Goal: Task Accomplishment & Management: Manage account settings

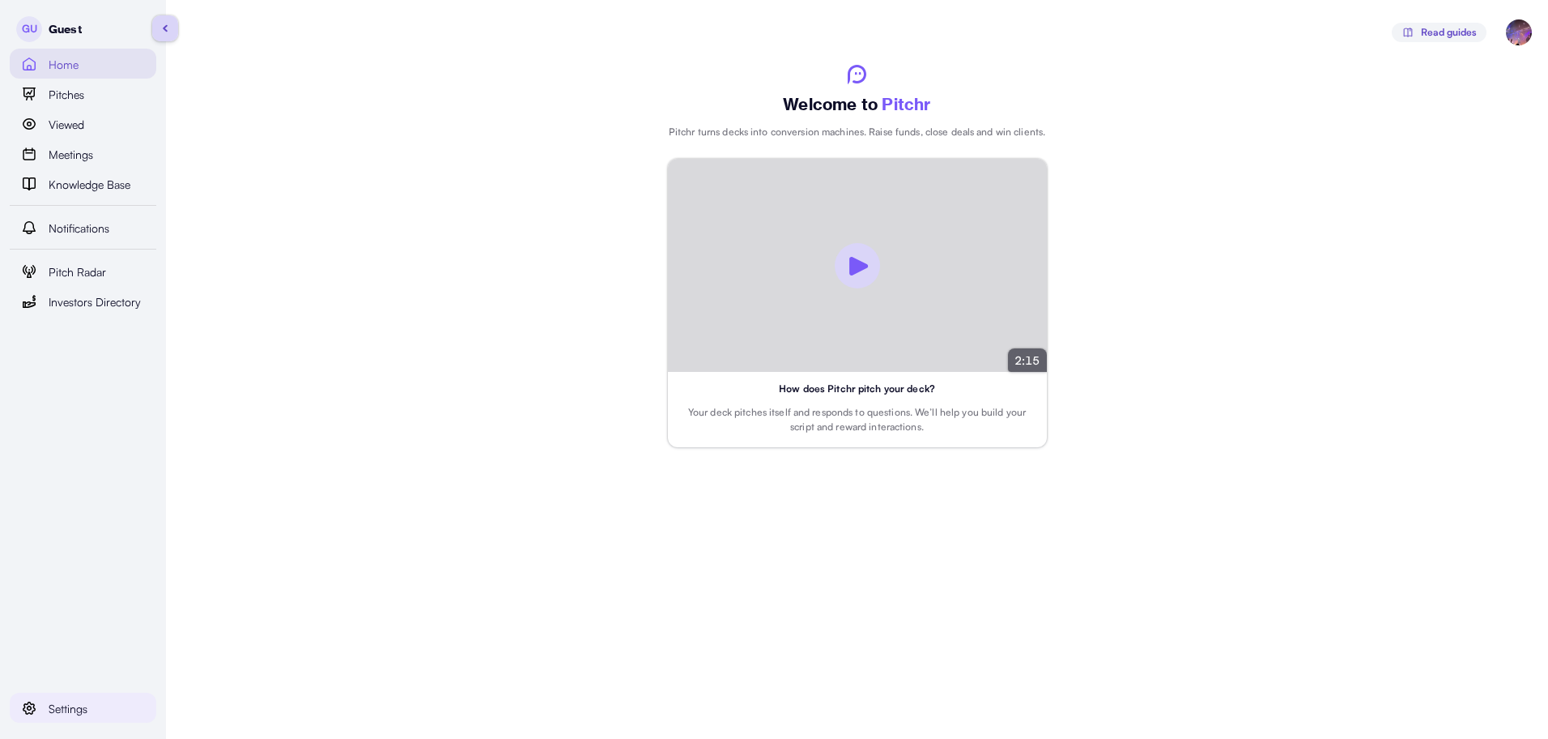
click at [88, 699] on div "Settings" at bounding box center [93, 707] width 88 height 19
click at [111, 670] on span "Personal" at bounding box center [104, 679] width 43 height 18
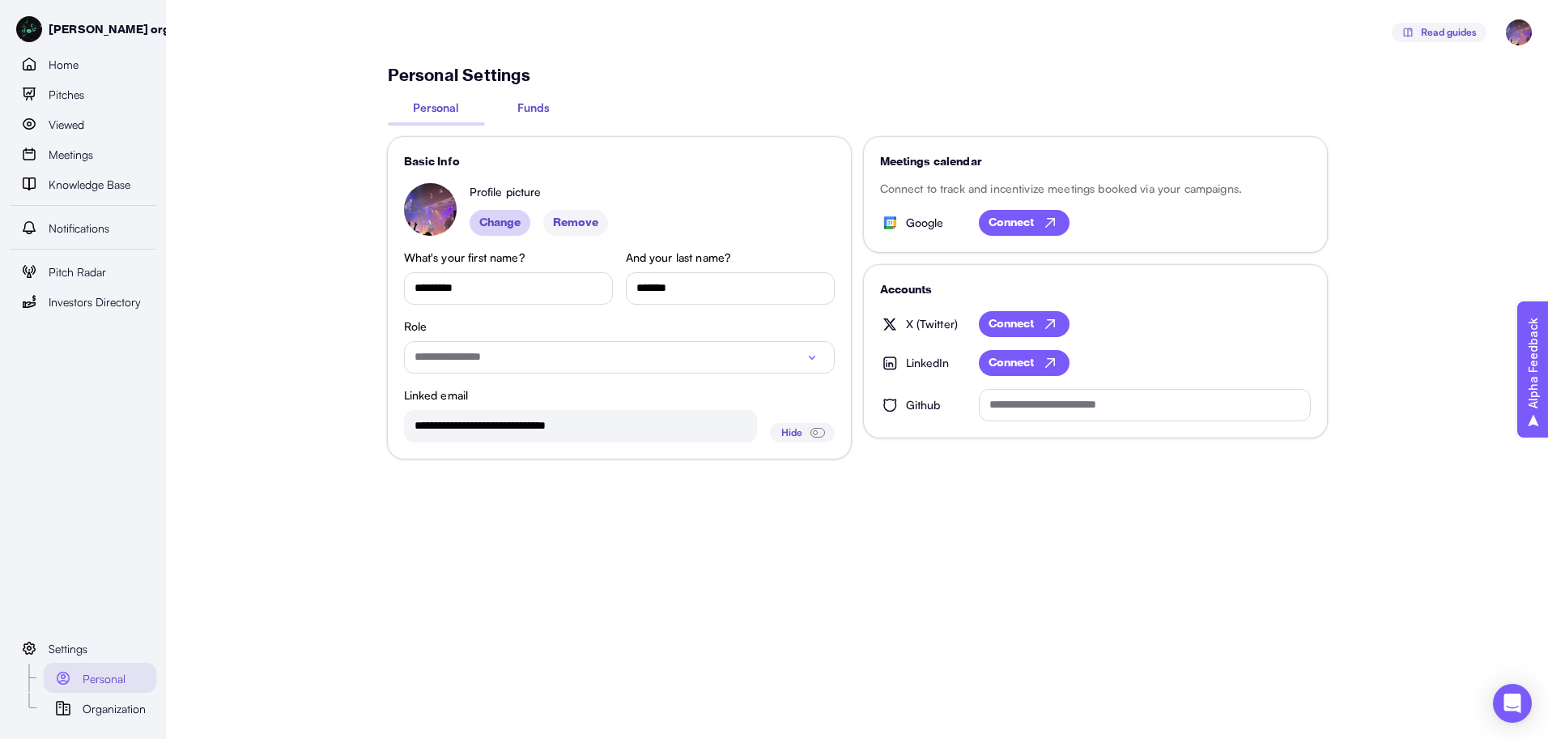
type input "*****"
click at [552, 116] on button "Funds" at bounding box center [533, 110] width 97 height 23
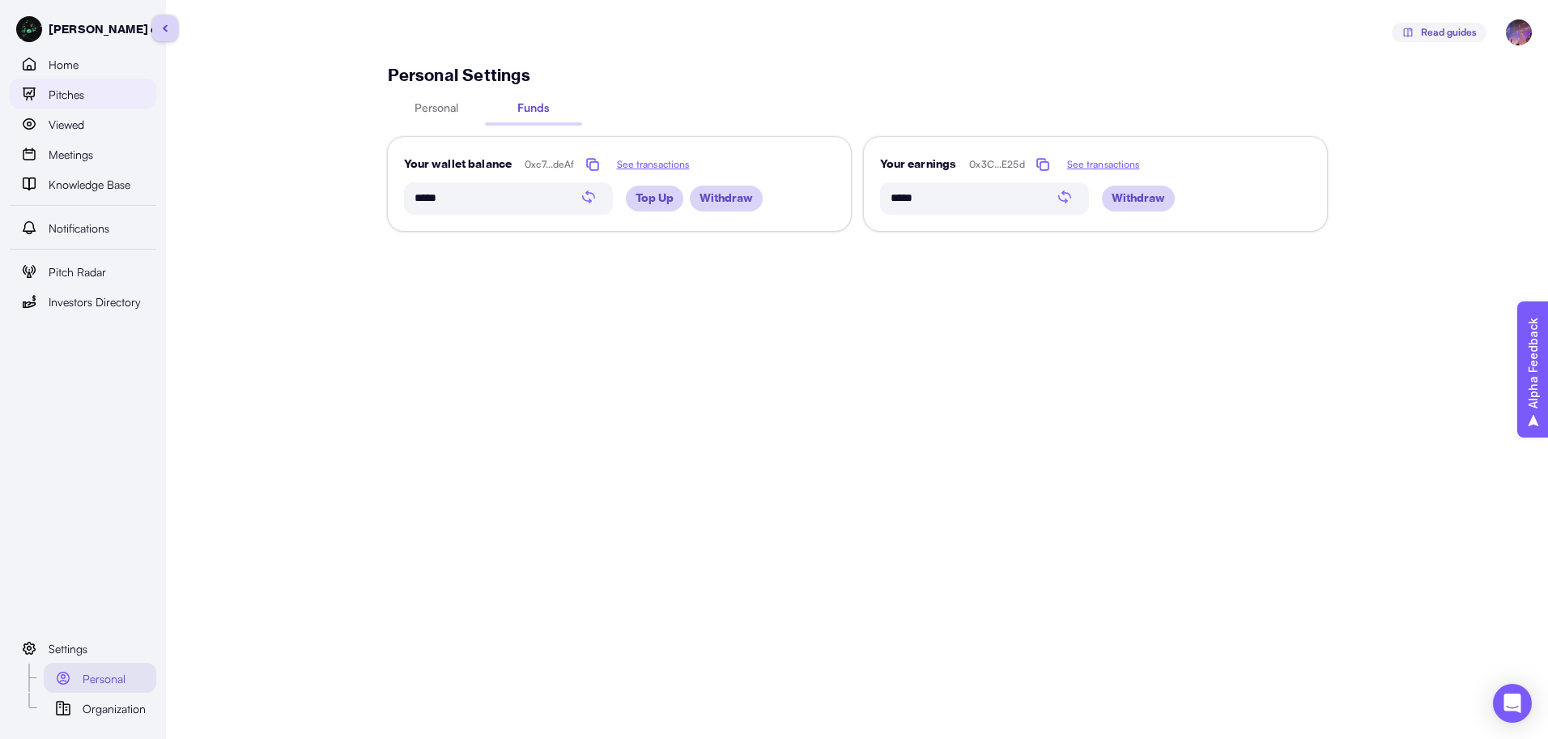
click at [106, 107] on link "Pitches" at bounding box center [83, 94] width 147 height 30
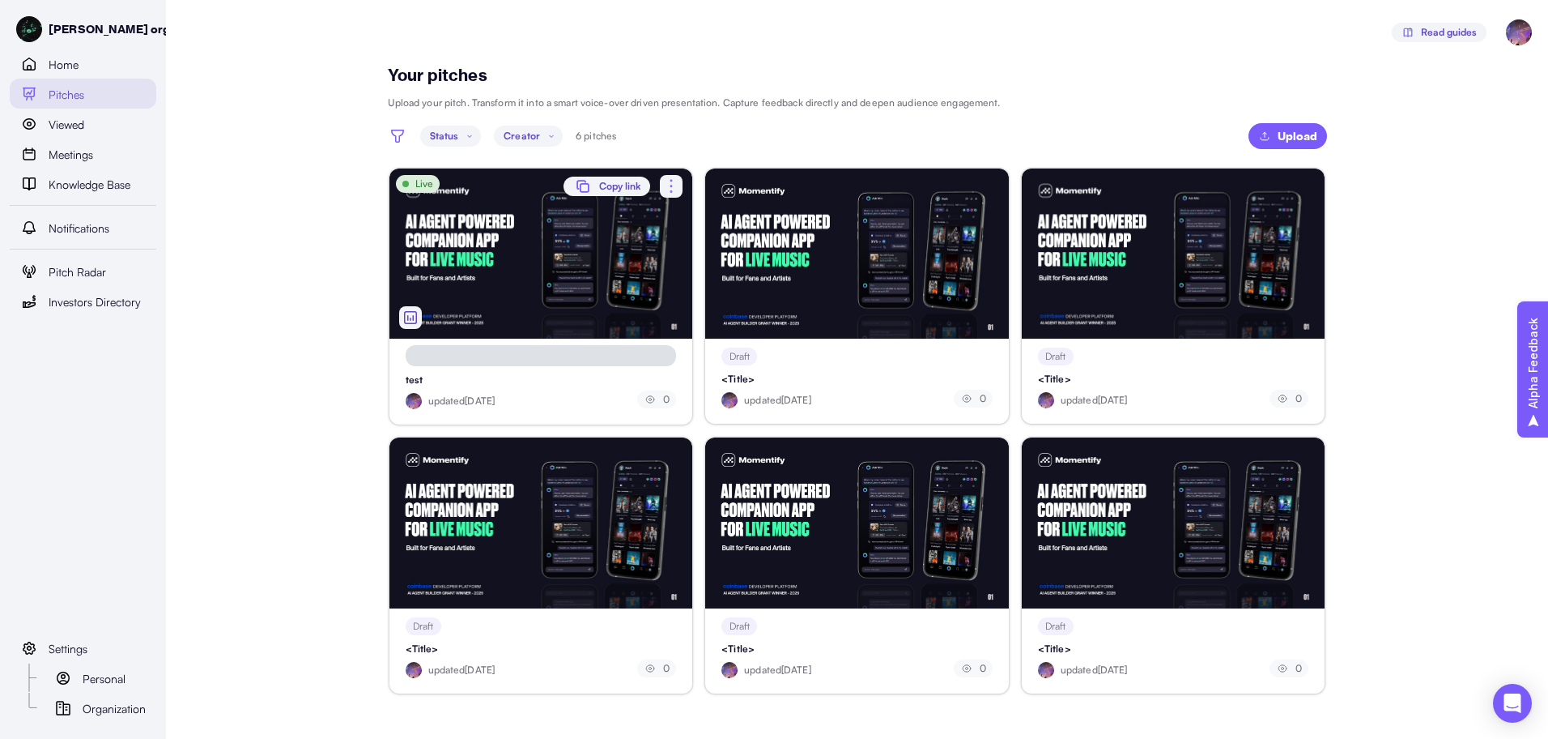
click at [560, 244] on div "Live" at bounding box center [542, 253] width 304 height 170
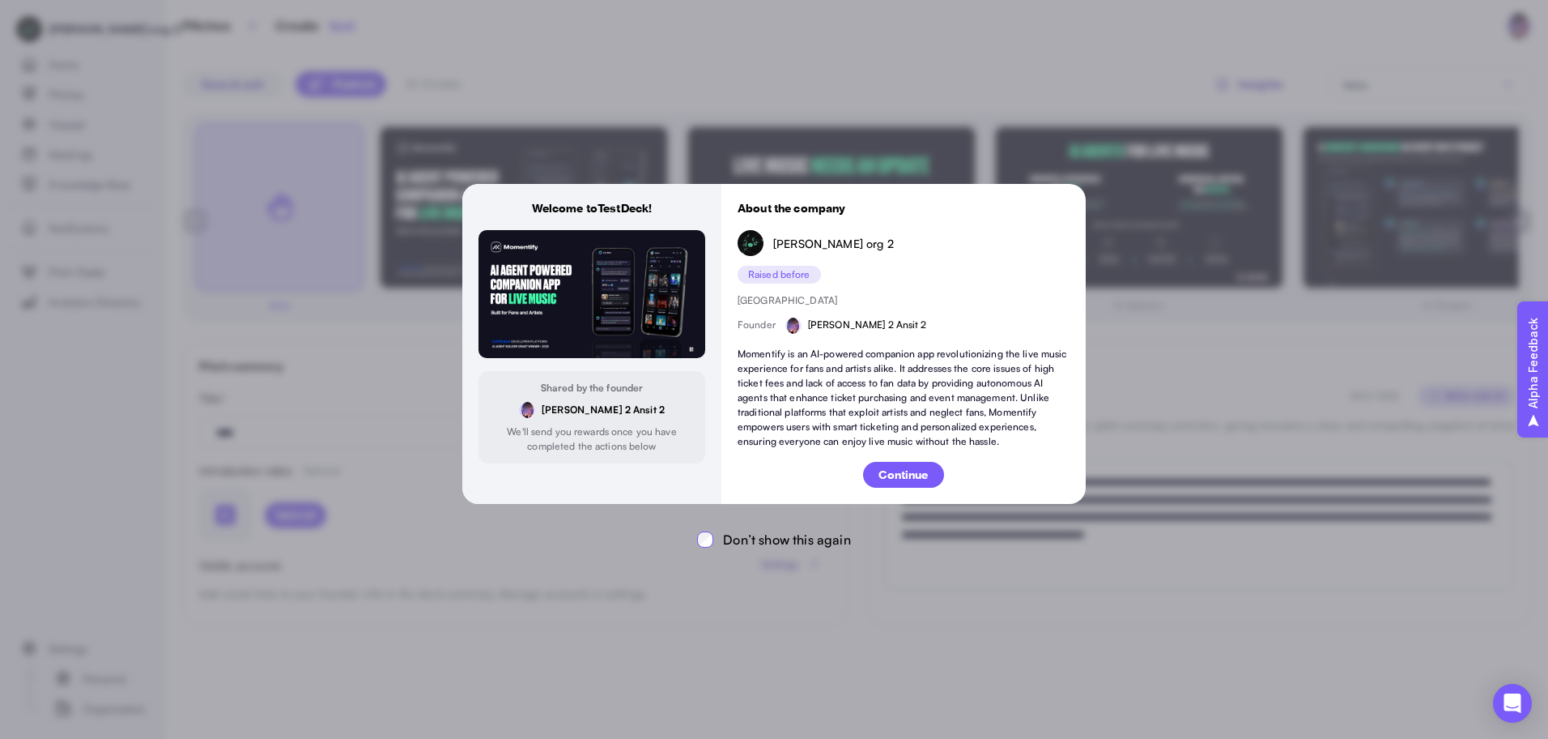
click at [898, 473] on p "Continue" at bounding box center [903, 474] width 49 height 17
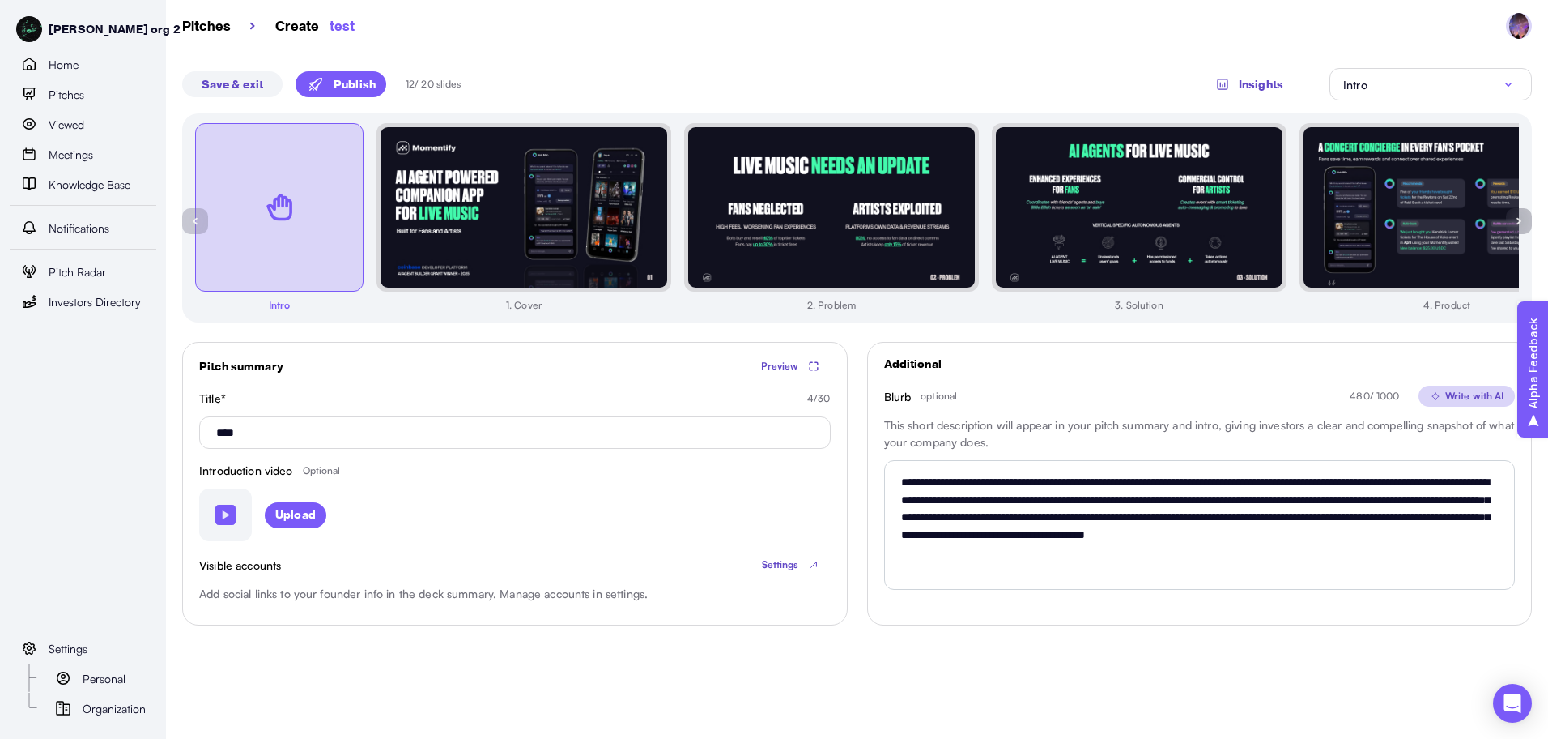
click at [1403, 86] on div "Intro" at bounding box center [1430, 84] width 175 height 19
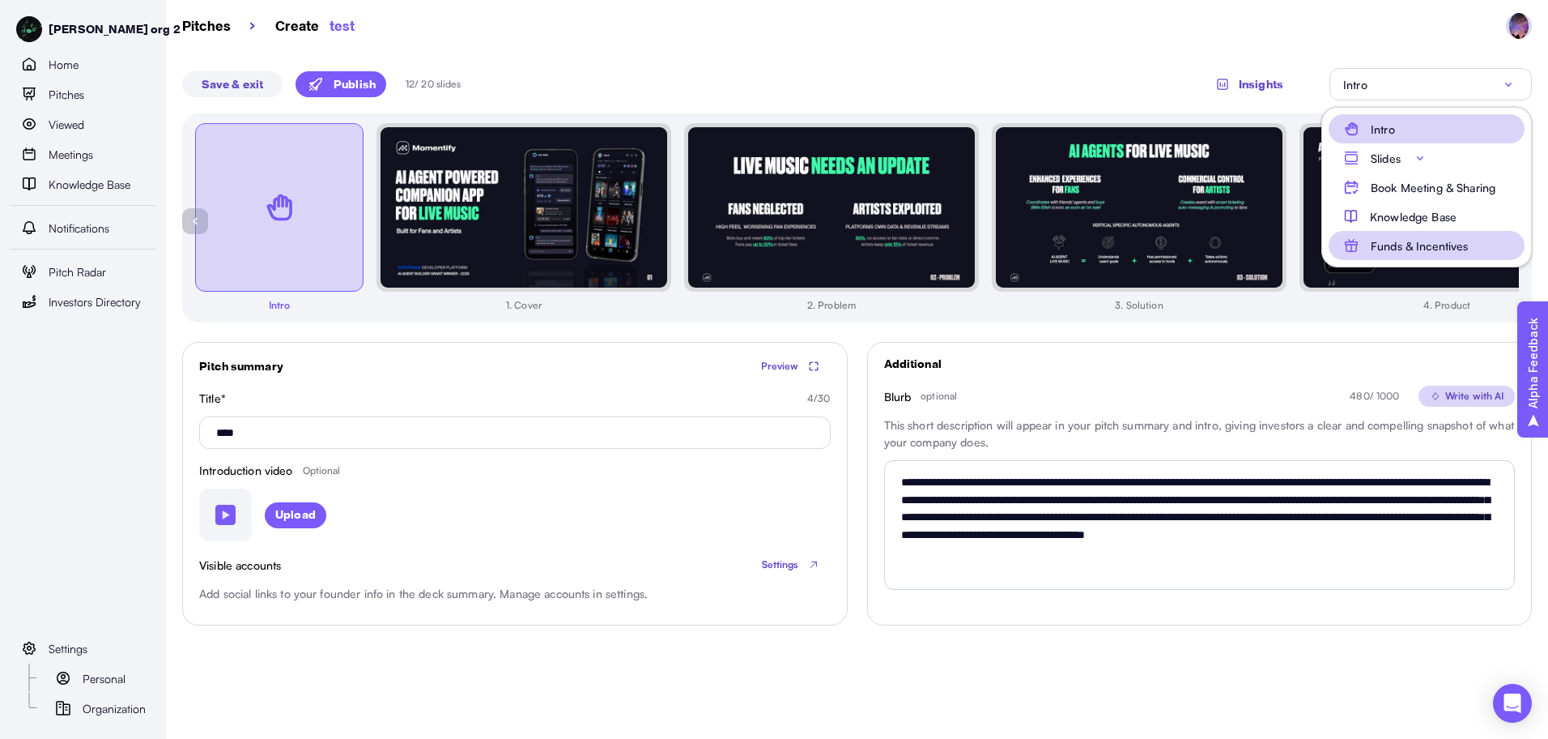
click at [1402, 244] on p "Funds & Incentives" at bounding box center [1420, 245] width 98 height 17
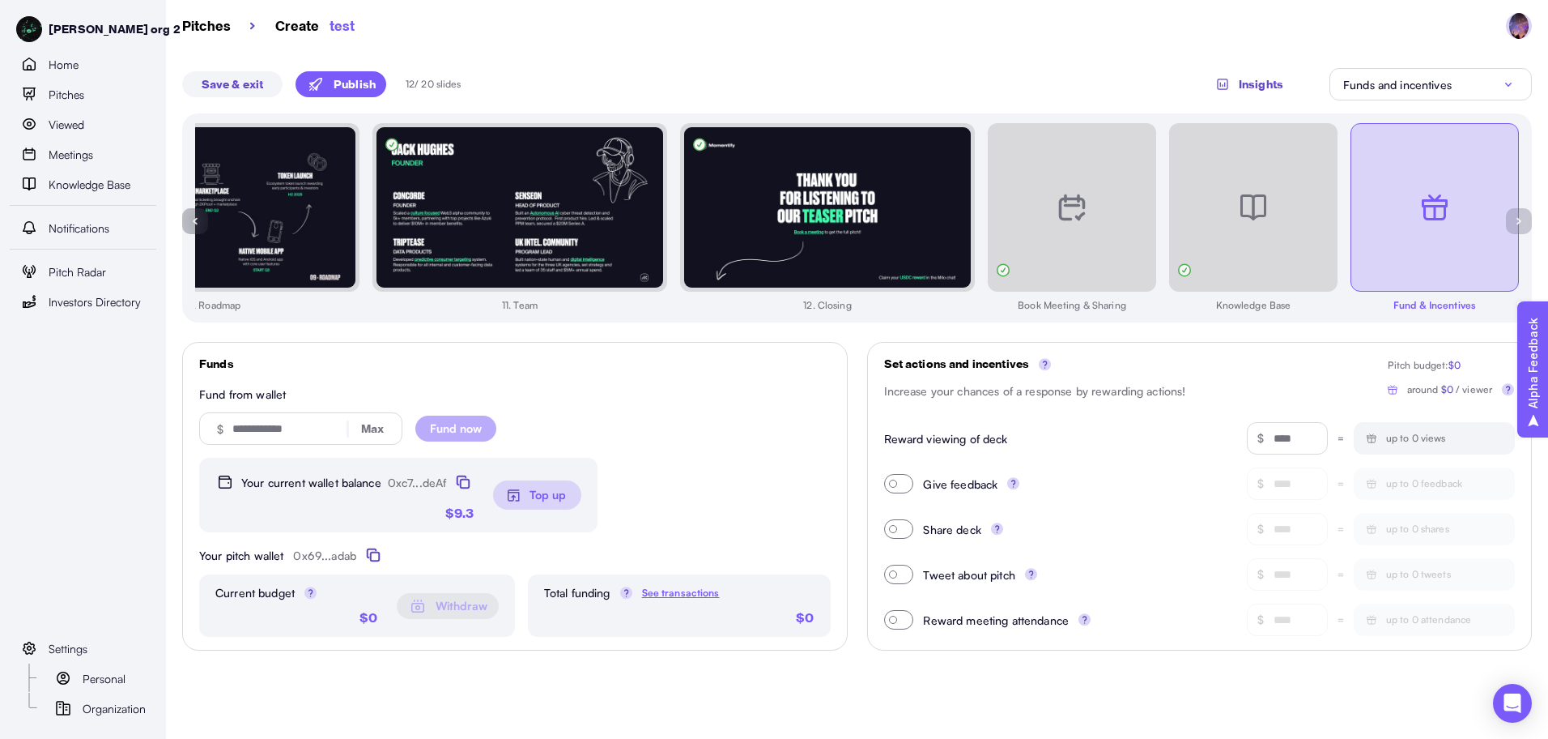
drag, startPoint x: 1294, startPoint y: 443, endPoint x: 1253, endPoint y: 441, distance: 41.4
click at [1256, 441] on div "$ *" at bounding box center [1287, 438] width 81 height 32
drag, startPoint x: 295, startPoint y: 431, endPoint x: 215, endPoint y: 427, distance: 80.3
click at [215, 427] on div "$ * Max" at bounding box center [300, 428] width 203 height 32
click at [441, 436] on span "Fund now" at bounding box center [456, 428] width 52 height 24
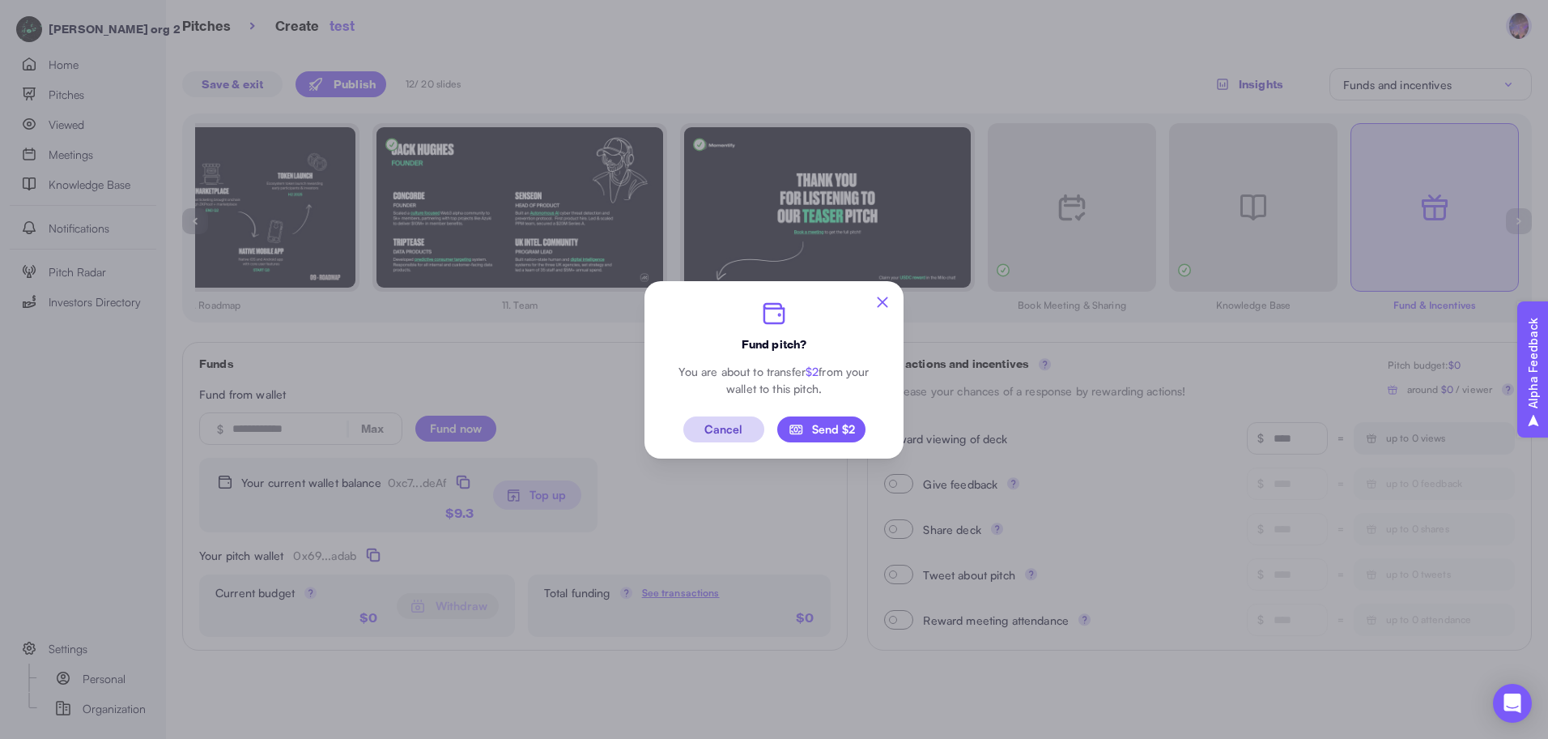
click at [831, 434] on div "Send $2" at bounding box center [821, 429] width 67 height 16
click at [790, 434] on div "Continue" at bounding box center [775, 429] width 48 height 11
type input "*"
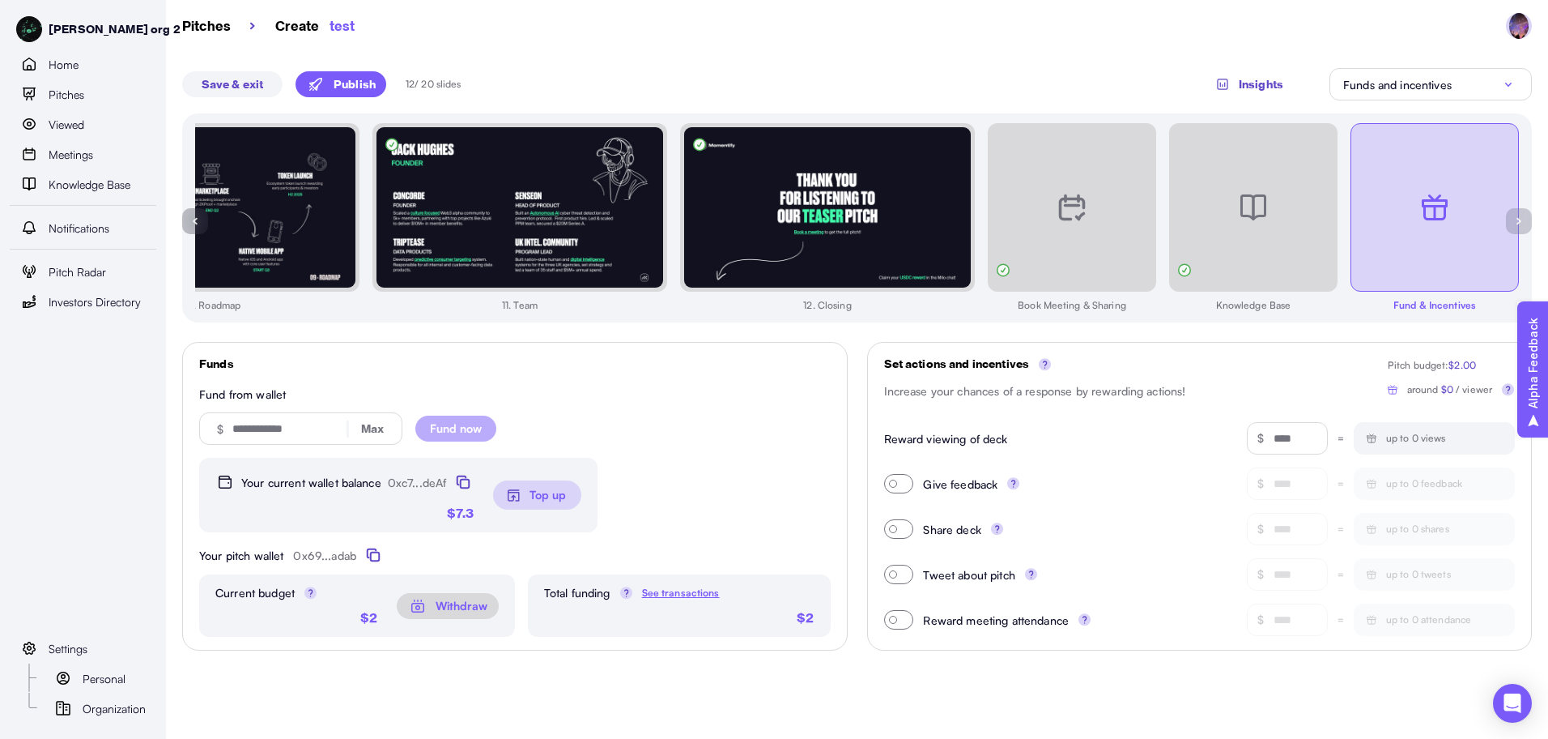
drag, startPoint x: 1299, startPoint y: 437, endPoint x: 1185, endPoint y: 432, distance: 114.3
click at [1185, 432] on div "Reward viewing of deck $ * = up to 0 views" at bounding box center [1200, 438] width 632 height 32
type input "***"
click at [899, 484] on span at bounding box center [898, 483] width 29 height 19
drag, startPoint x: 1291, startPoint y: 485, endPoint x: 1247, endPoint y: 484, distance: 43.7
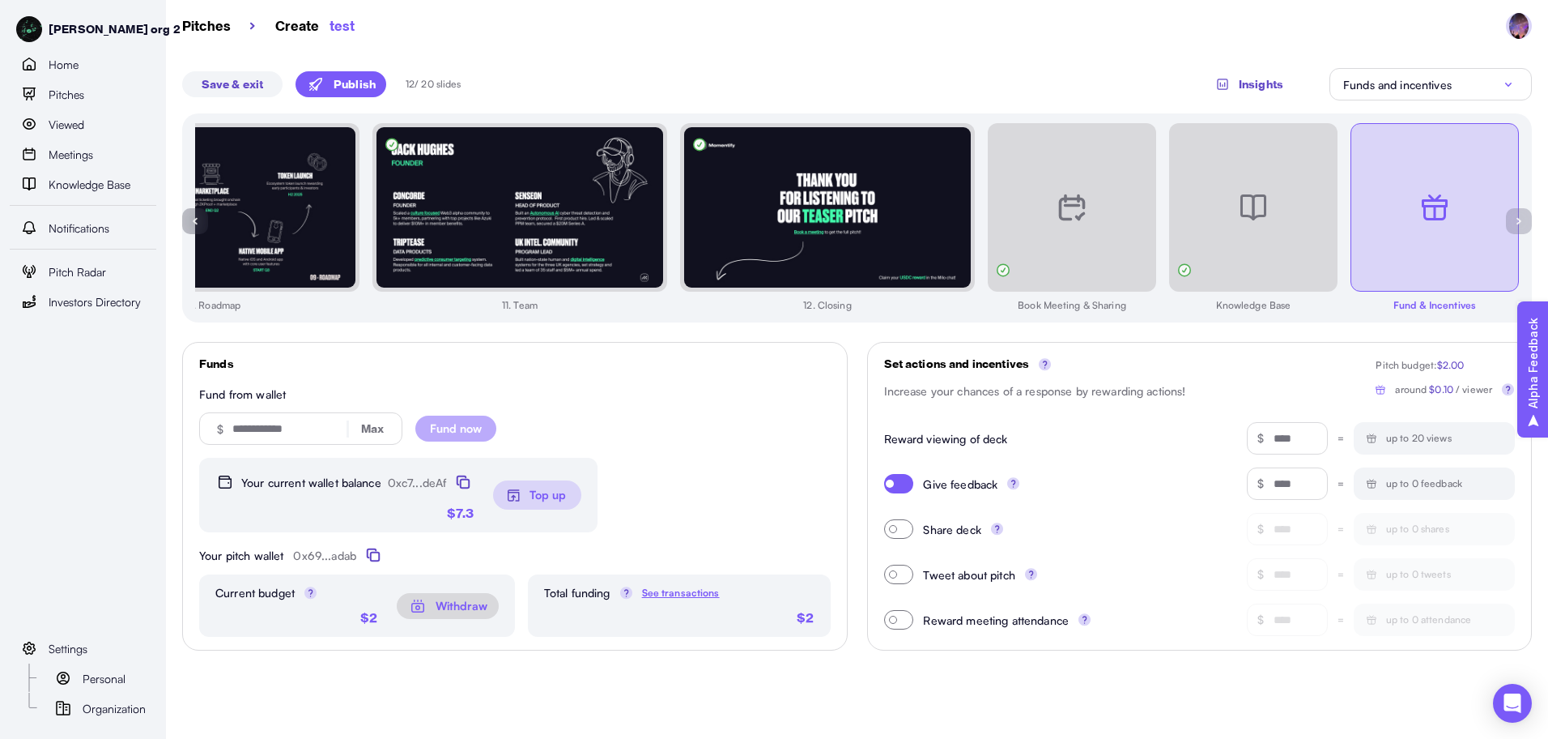
click at [1247, 484] on div "$ *" at bounding box center [1287, 483] width 81 height 32
type input "***"
click at [351, 88] on p "Publish" at bounding box center [355, 84] width 42 height 17
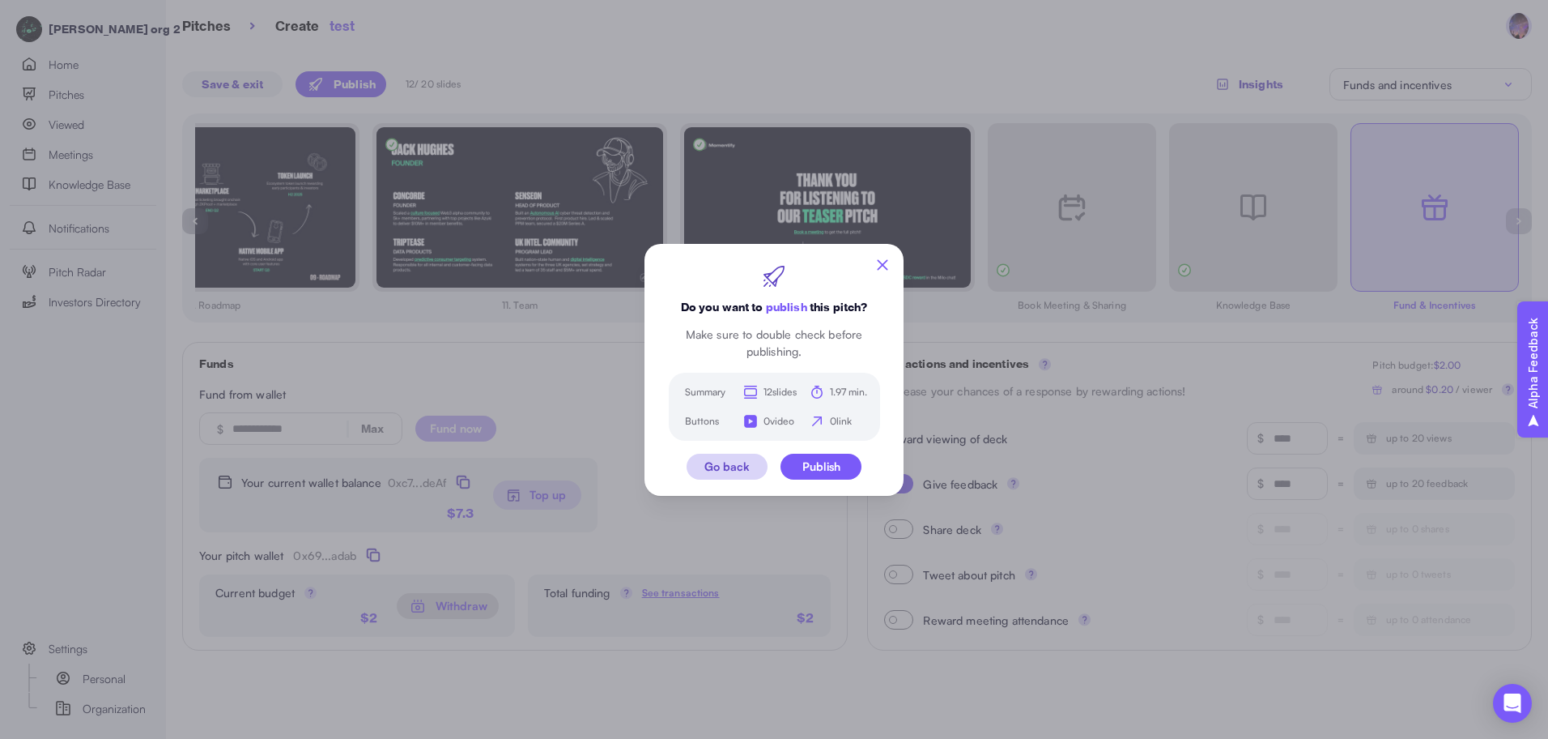
click at [836, 467] on div "Publish" at bounding box center [822, 466] width 38 height 11
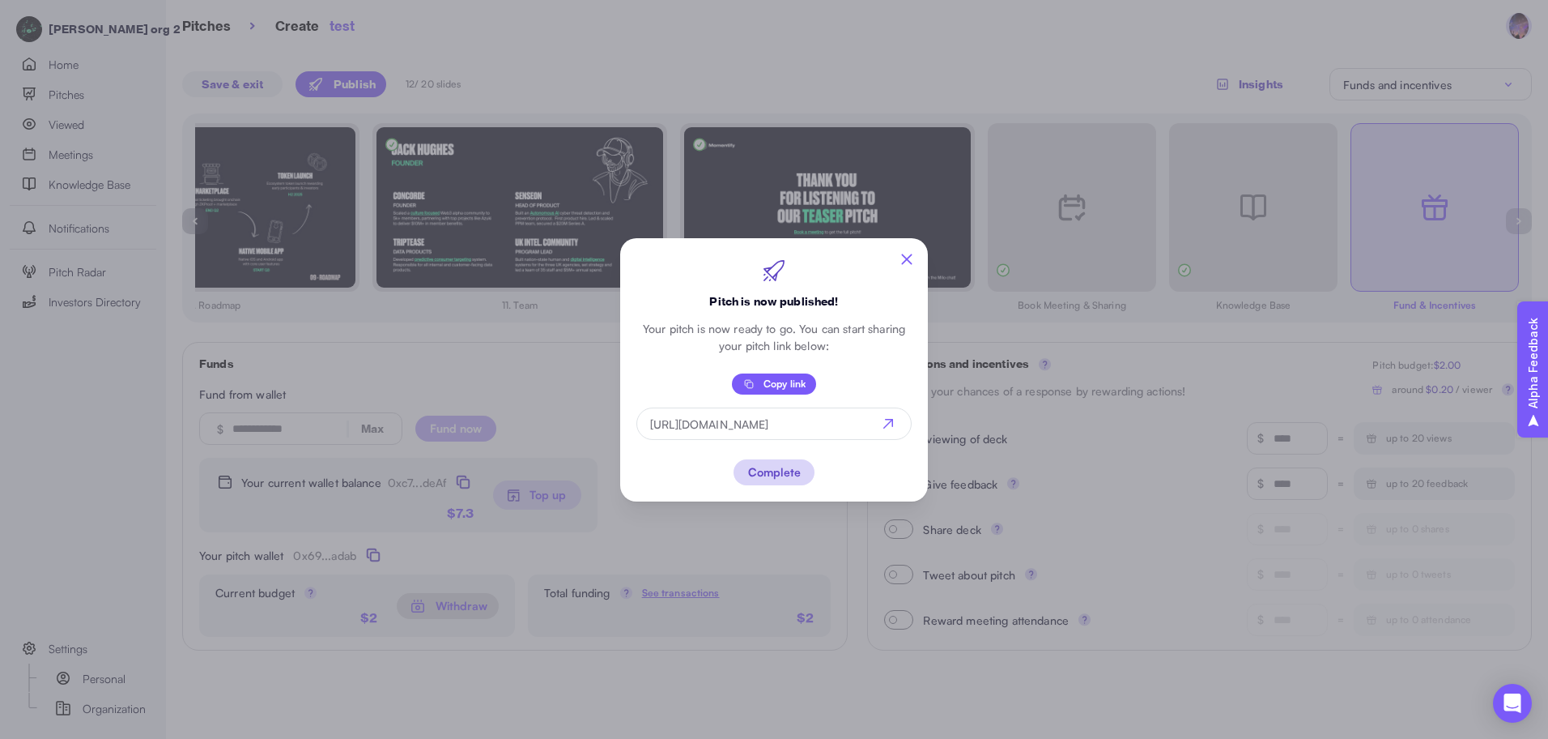
click at [785, 474] on div "Complete" at bounding box center [774, 471] width 53 height 11
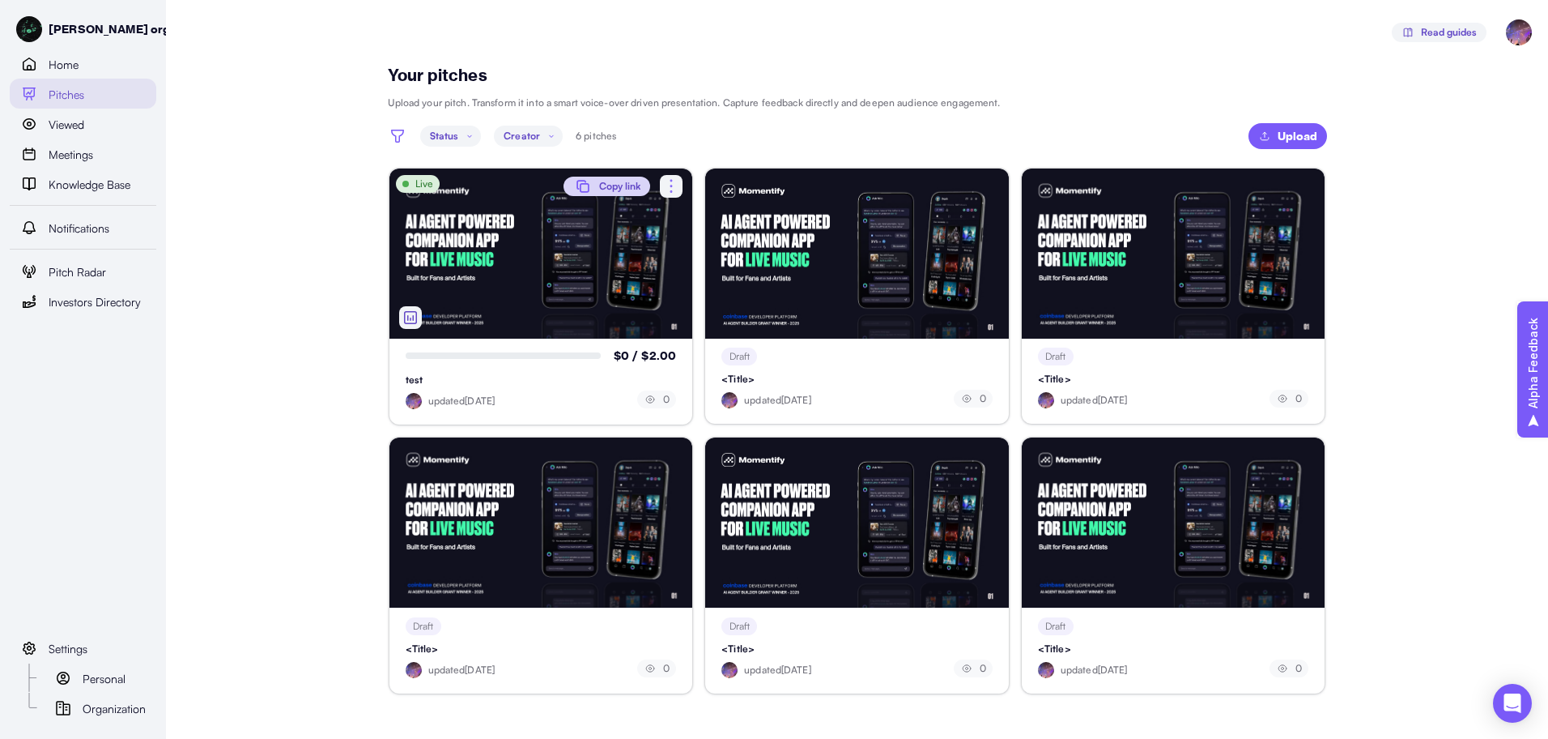
click at [611, 185] on span "Copy link" at bounding box center [619, 186] width 41 height 19
click at [1492, 215] on main "Your pitches Upload your pitch. Transform it into a smart voice-over driven pre…" at bounding box center [774, 369] width 1548 height 739
click at [82, 674] on link "Personal" at bounding box center [100, 677] width 113 height 30
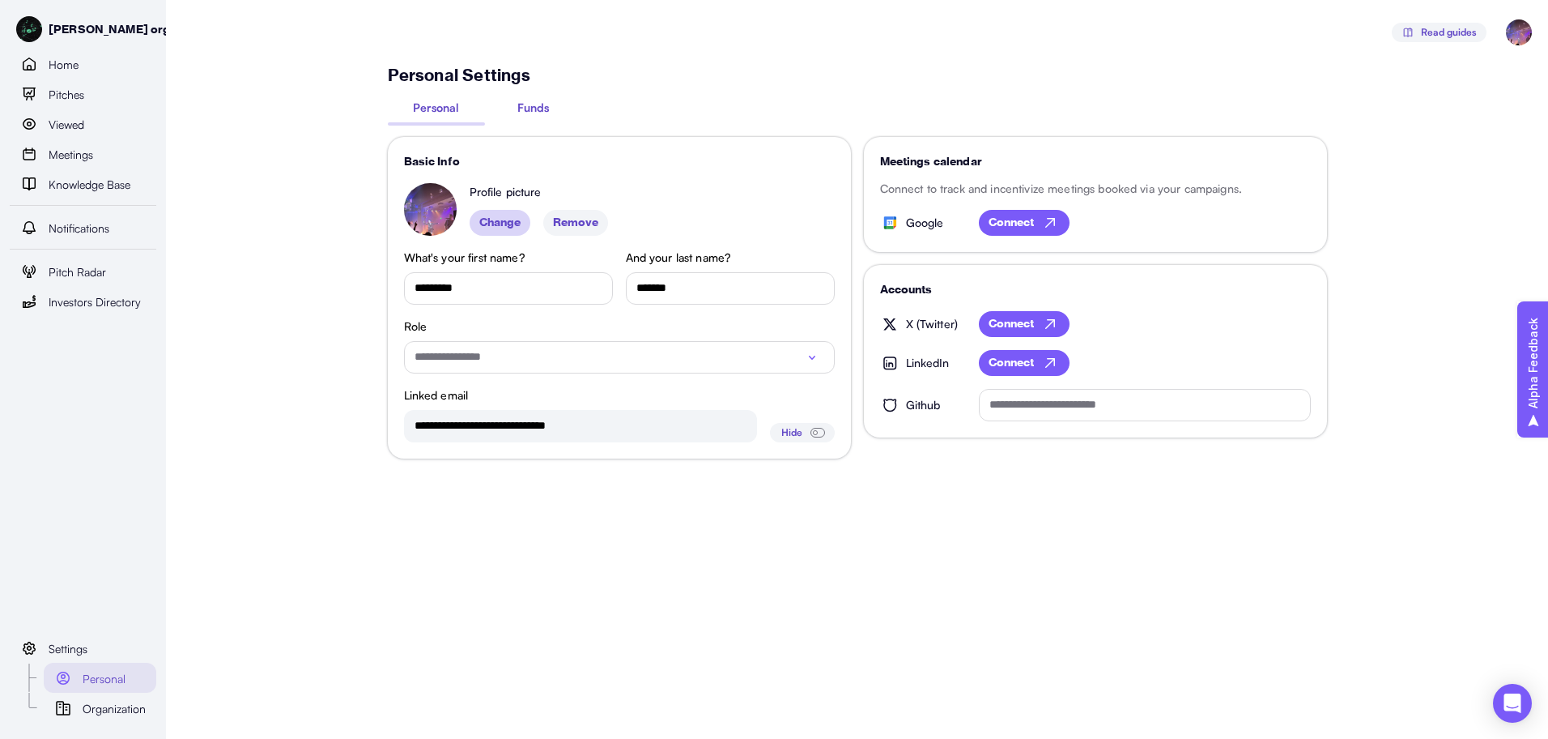
click at [534, 114] on span "Funds" at bounding box center [533, 107] width 32 height 17
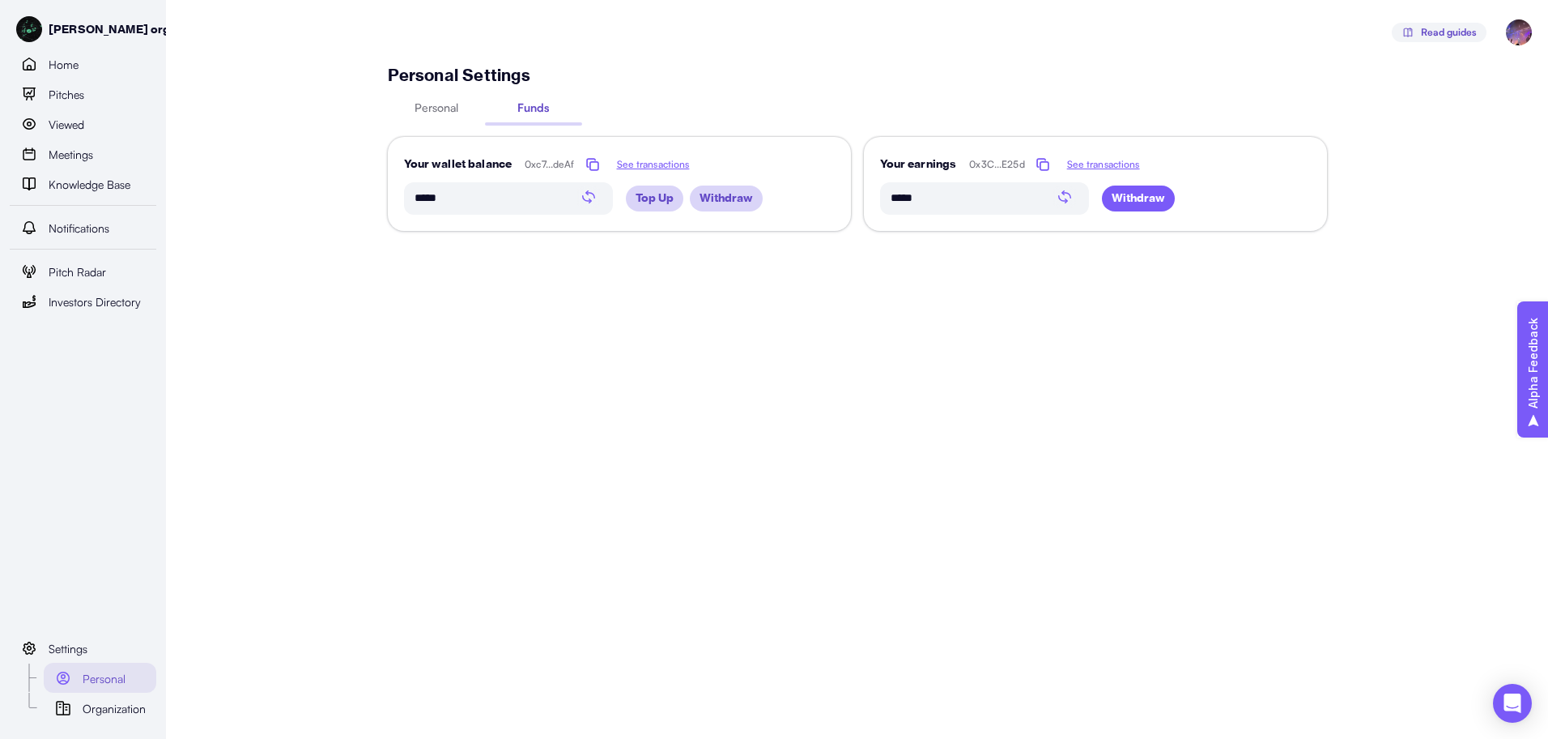
click at [1139, 195] on span "Withdraw" at bounding box center [1138, 198] width 53 height 26
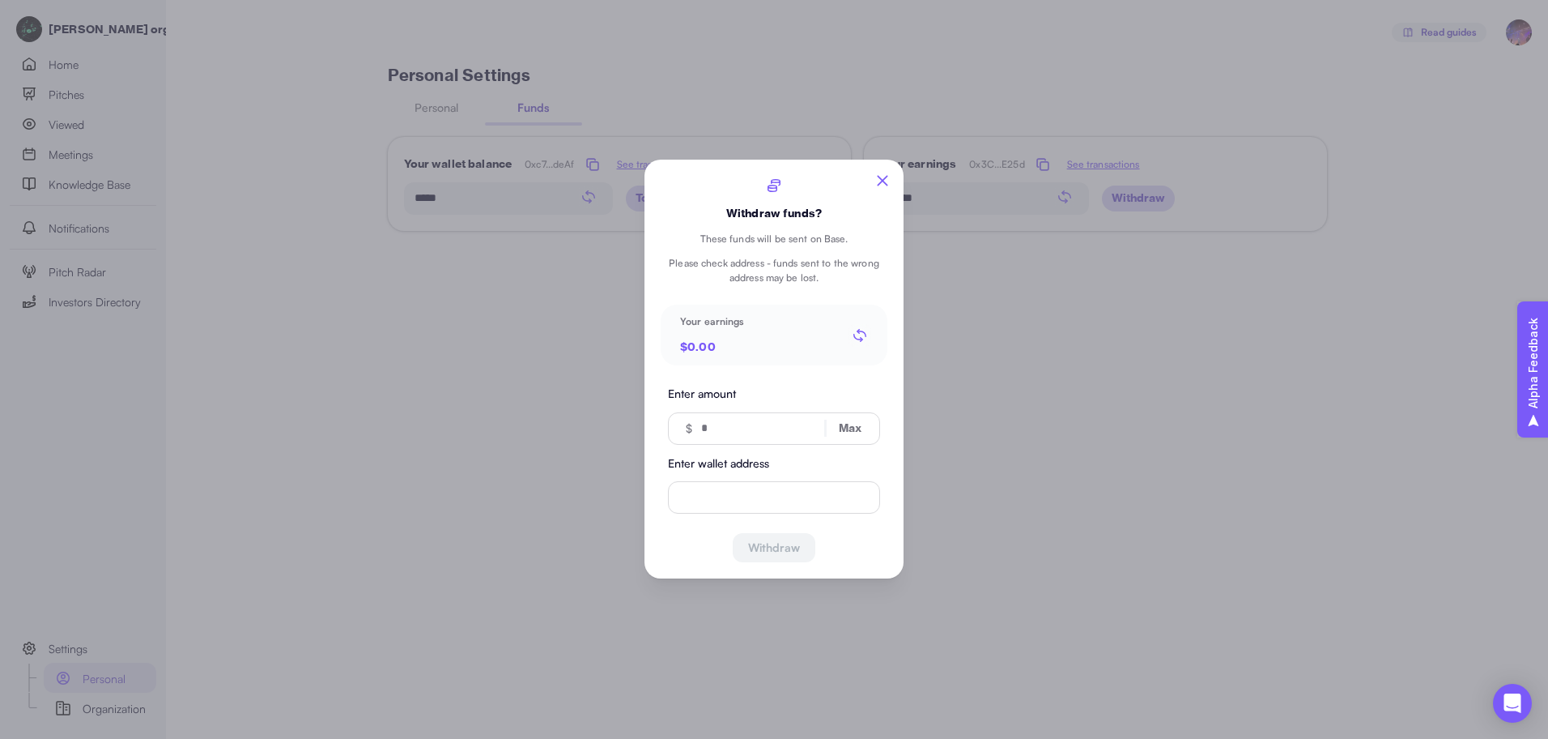
click at [850, 437] on div "Max" at bounding box center [843, 428] width 73 height 31
click at [852, 428] on p "Max" at bounding box center [842, 428] width 37 height 17
type input "****"
click at [762, 507] on input "Enter wallet address" at bounding box center [774, 498] width 212 height 32
drag, startPoint x: 749, startPoint y: 516, endPoint x: 756, endPoint y: 508, distance: 10.4
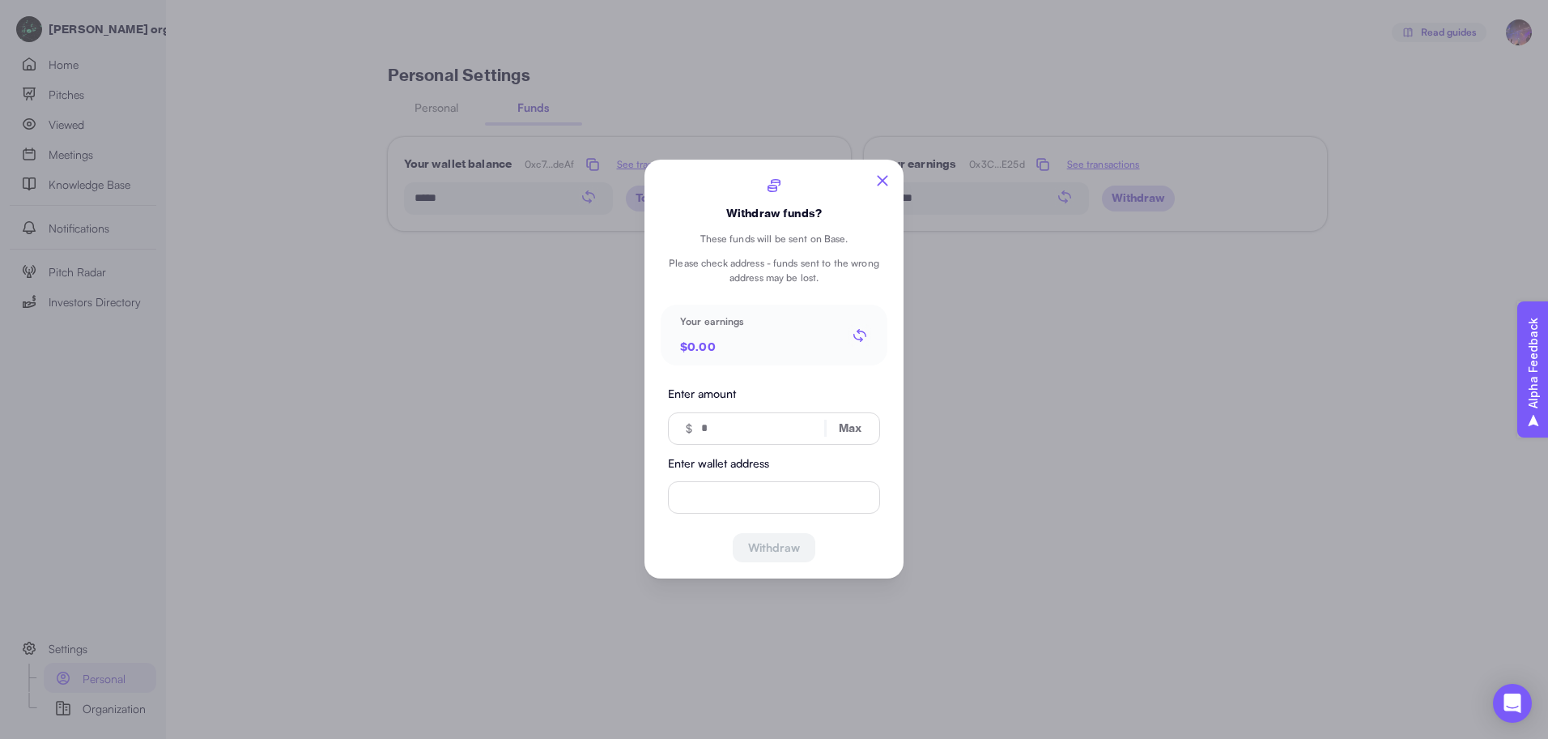
click at [749, 516] on div "Withdraw funds? These funds will be sent on Base. Please check address - funds …" at bounding box center [774, 369] width 227 height 386
click at [756, 508] on input "Enter wallet address" at bounding box center [774, 498] width 212 height 32
paste input "**********"
click at [777, 499] on input "**********" at bounding box center [774, 498] width 219 height 32
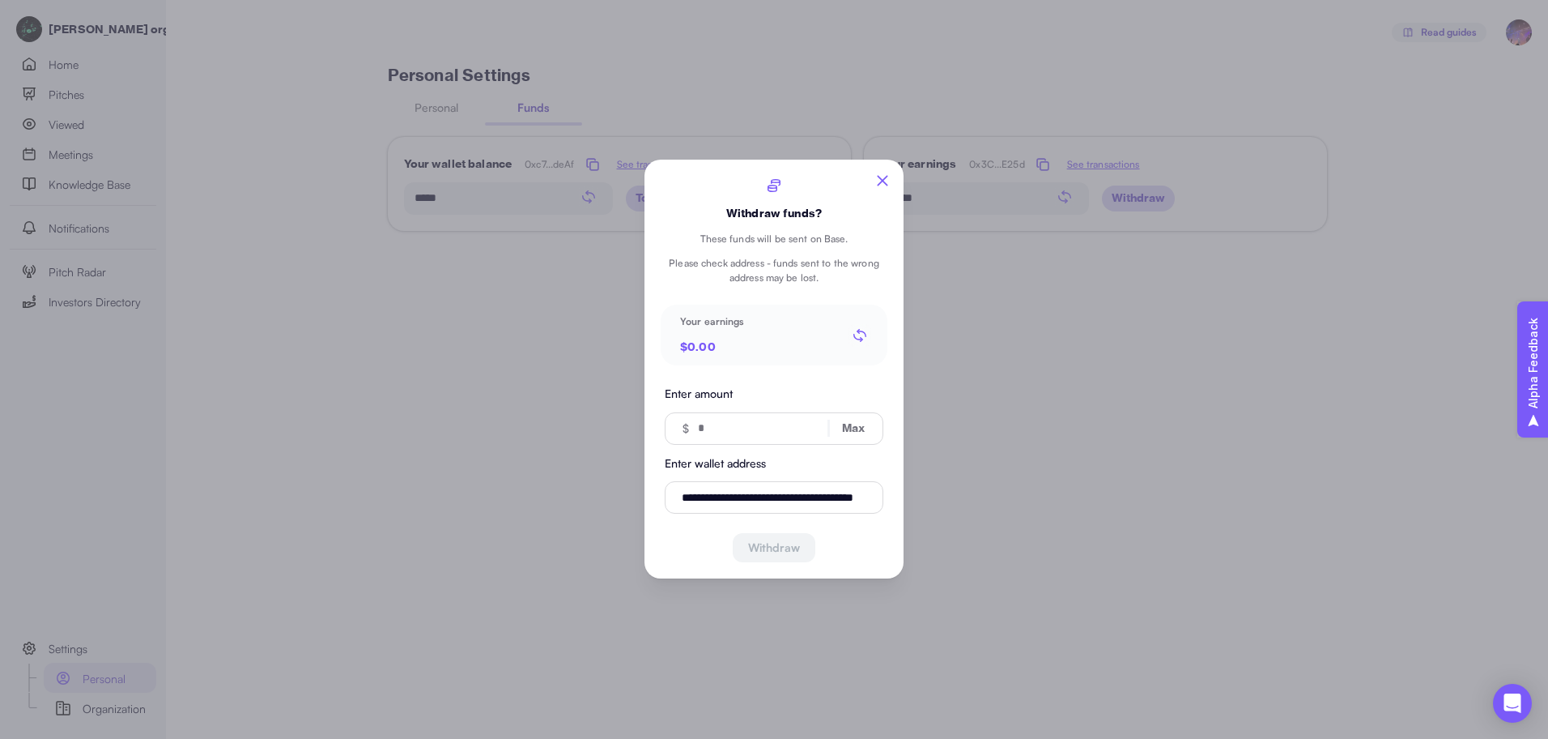
type input "**********"
click at [518, 409] on div at bounding box center [774, 369] width 1548 height 739
click at [901, 179] on div "**********" at bounding box center [774, 369] width 259 height 419
click at [894, 179] on button "button" at bounding box center [883, 181] width 26 height 26
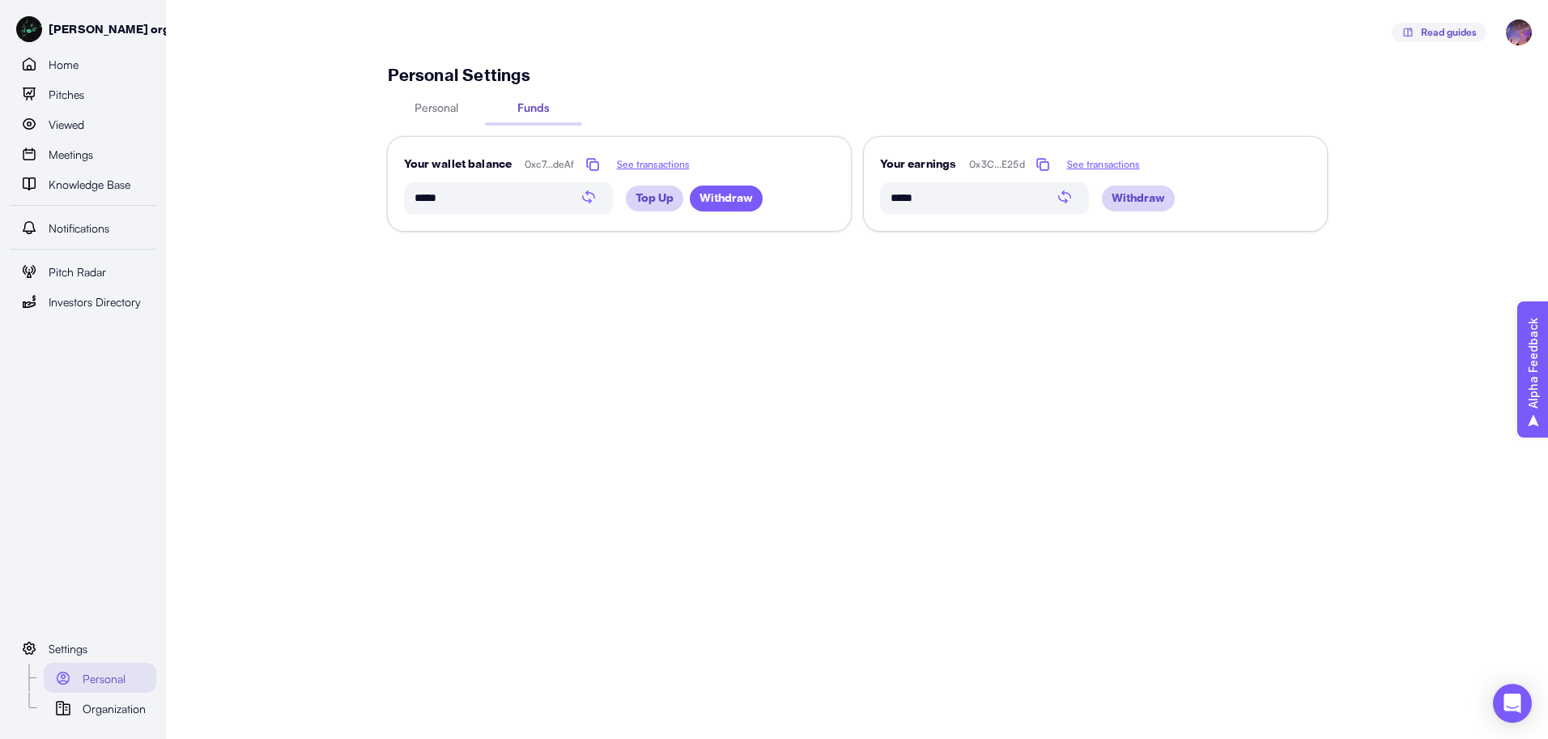
click at [758, 192] on button "Withdraw" at bounding box center [726, 198] width 73 height 26
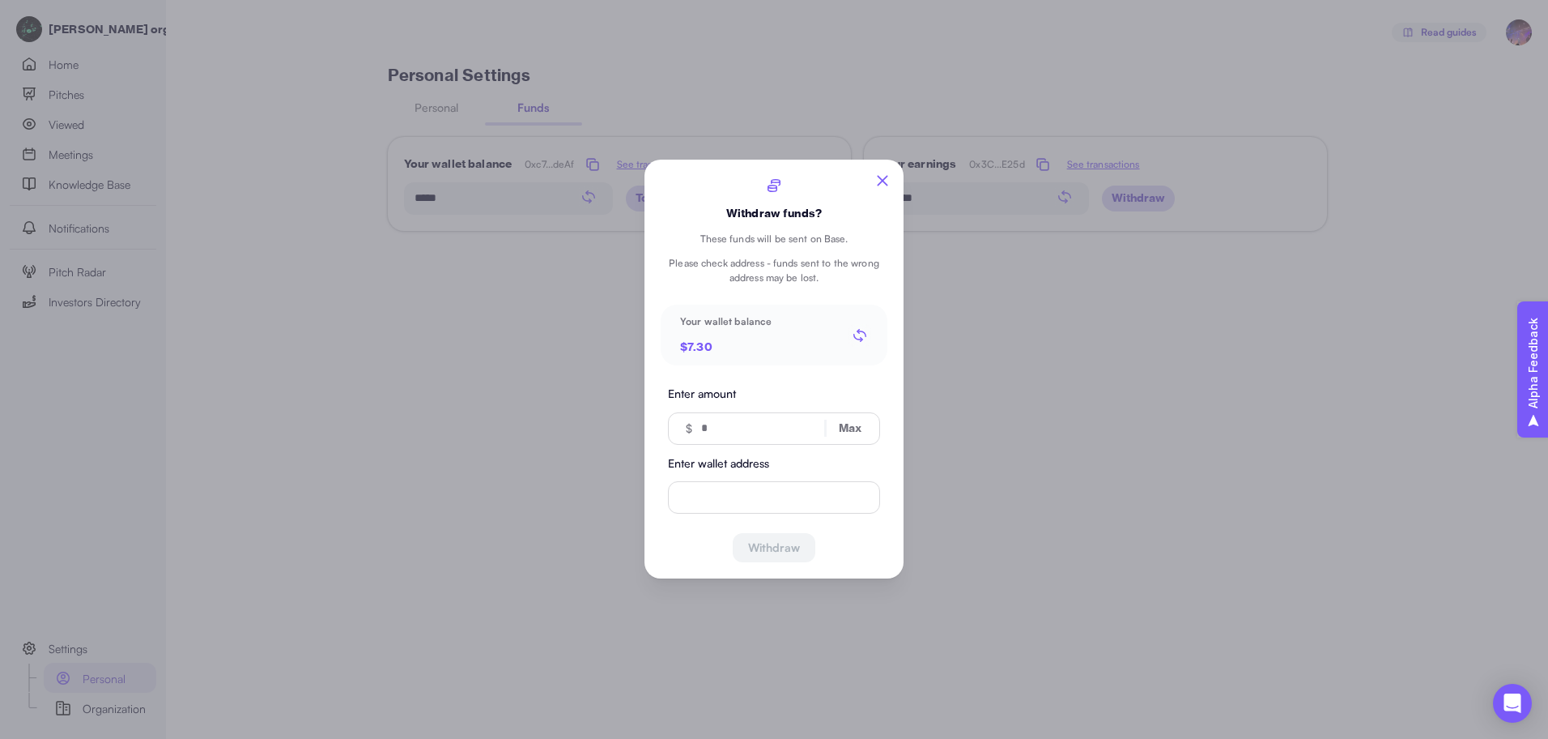
click at [764, 498] on input "Enter wallet address" at bounding box center [774, 498] width 212 height 32
paste input "**********"
type input "**********"
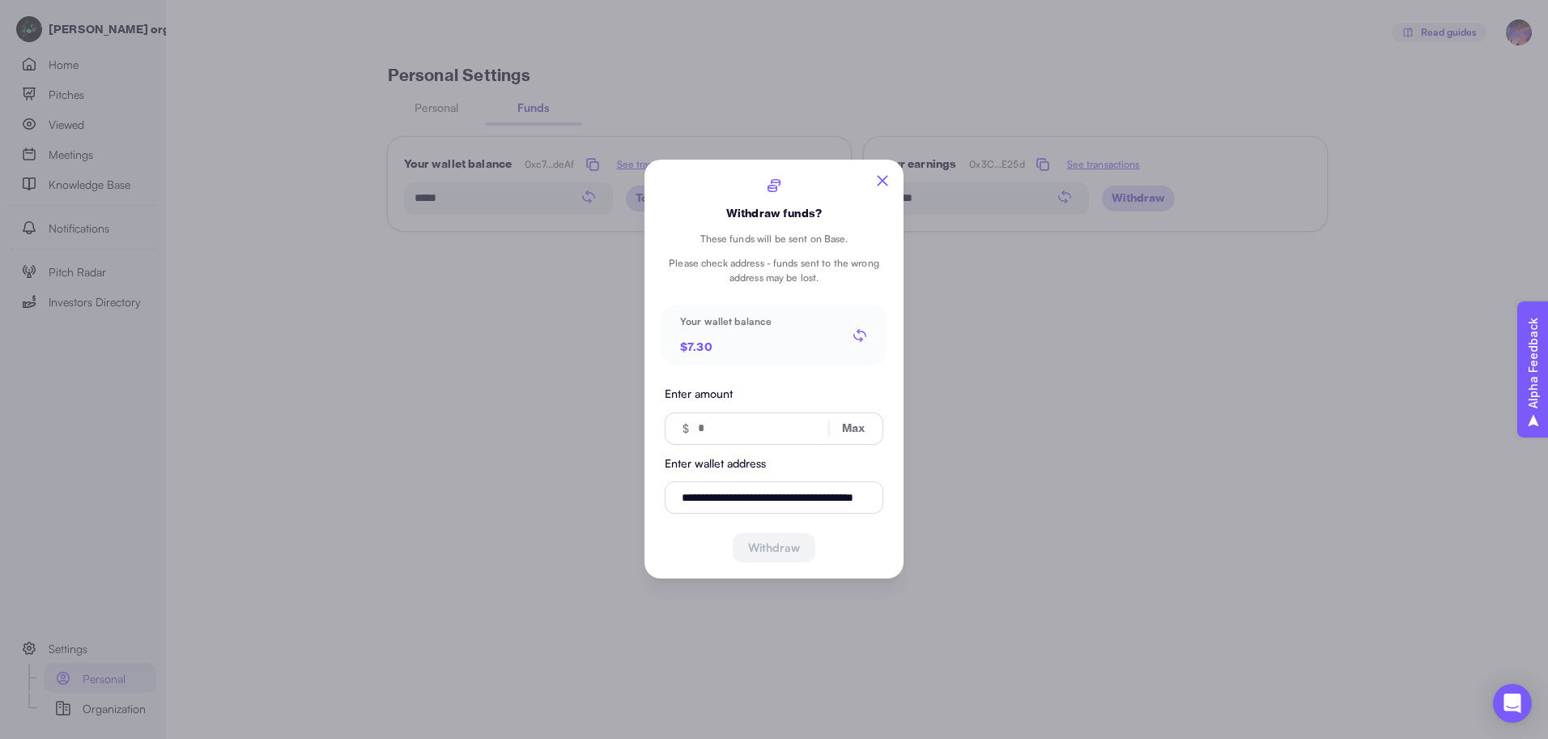
drag, startPoint x: 759, startPoint y: 423, endPoint x: 619, endPoint y: 418, distance: 139.4
click at [637, 738] on div "**********" at bounding box center [774, 739] width 1548 height 0
type input "*"
click at [761, 220] on p "Withdraw funds?" at bounding box center [774, 213] width 96 height 17
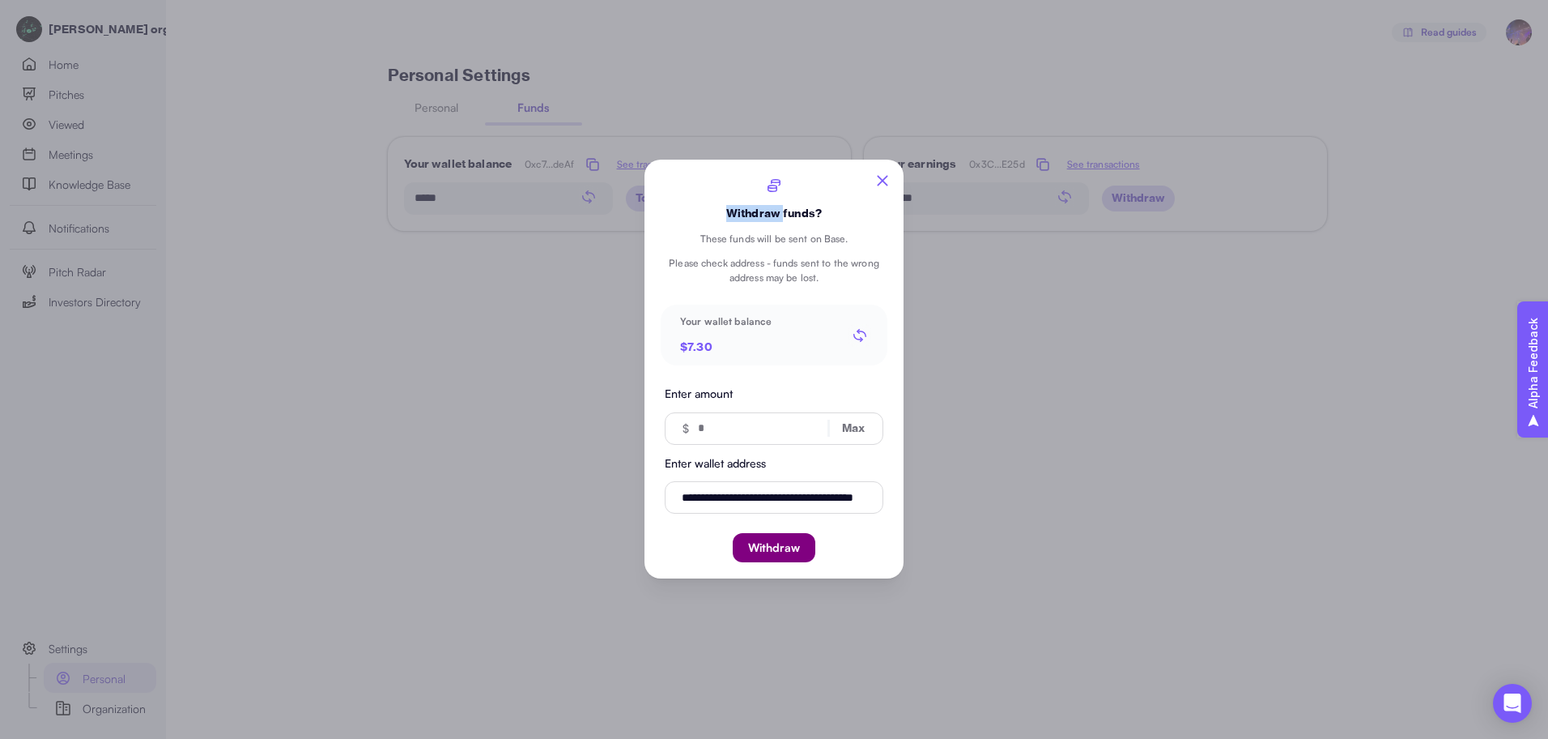
click at [766, 215] on p "Withdraw funds?" at bounding box center [774, 213] width 96 height 17
click at [340, 118] on div at bounding box center [774, 369] width 1548 height 739
click at [884, 178] on icon "button" at bounding box center [882, 181] width 11 height 11
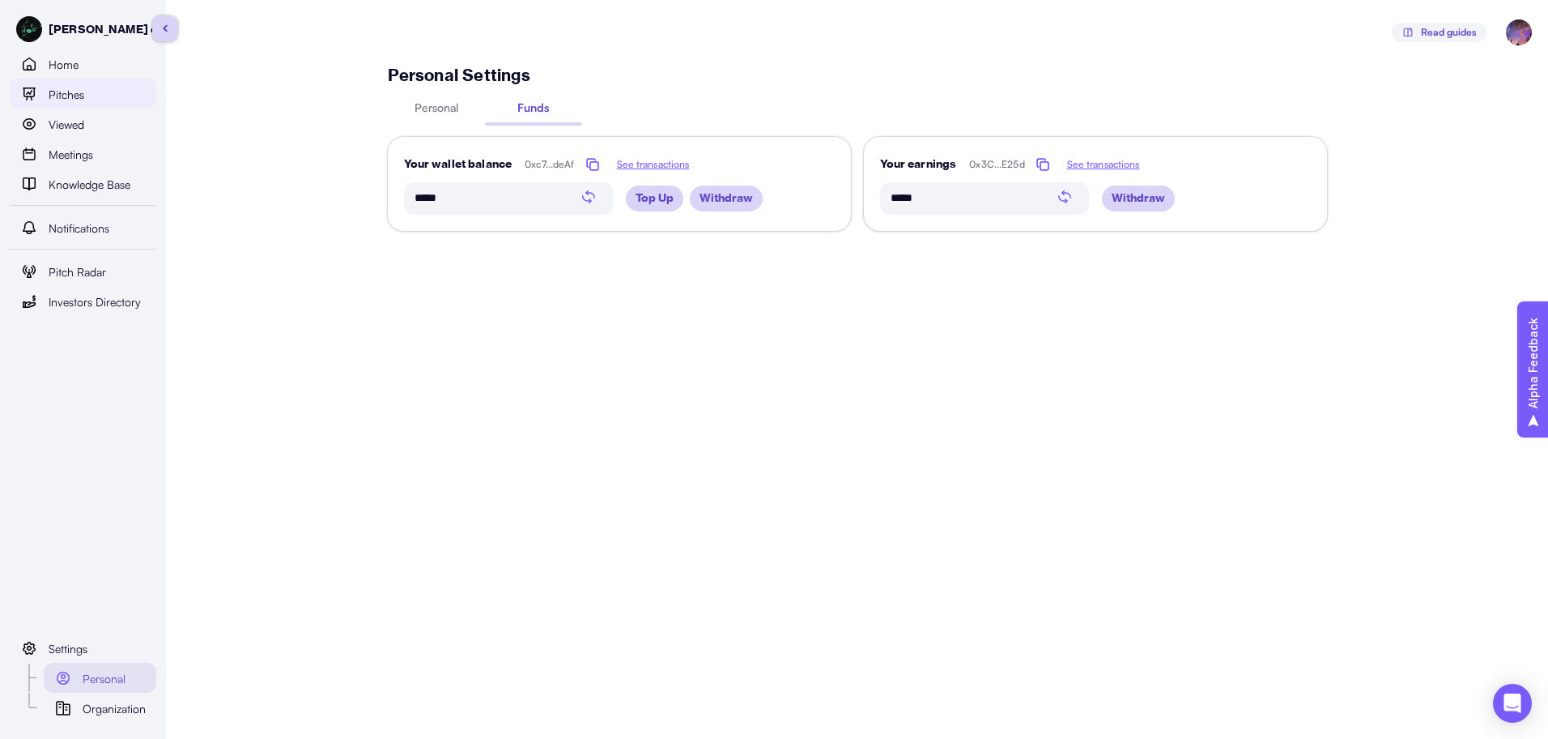
click at [122, 102] on div "Pitches" at bounding box center [98, 93] width 98 height 19
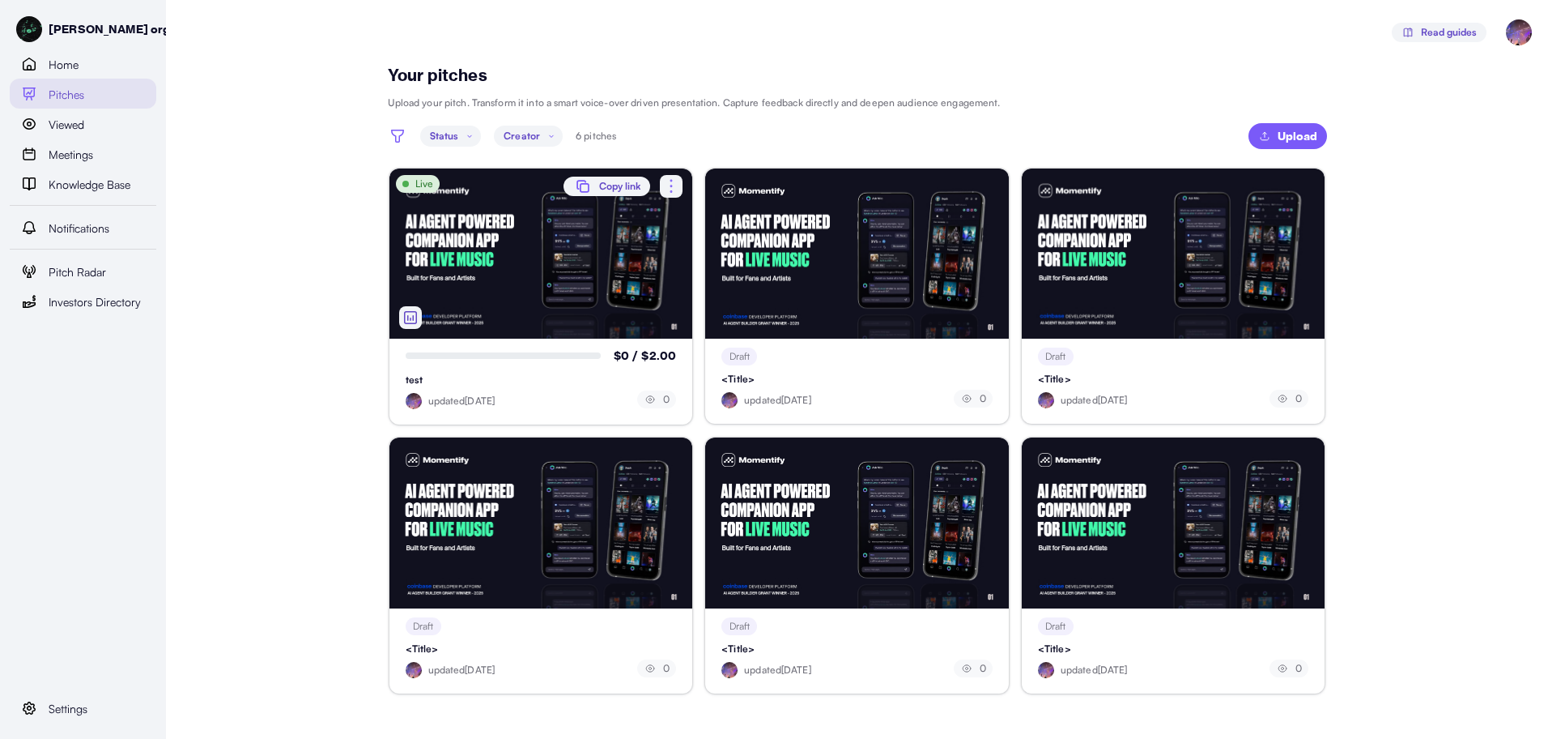
click at [407, 314] on img "button" at bounding box center [410, 317] width 19 height 19
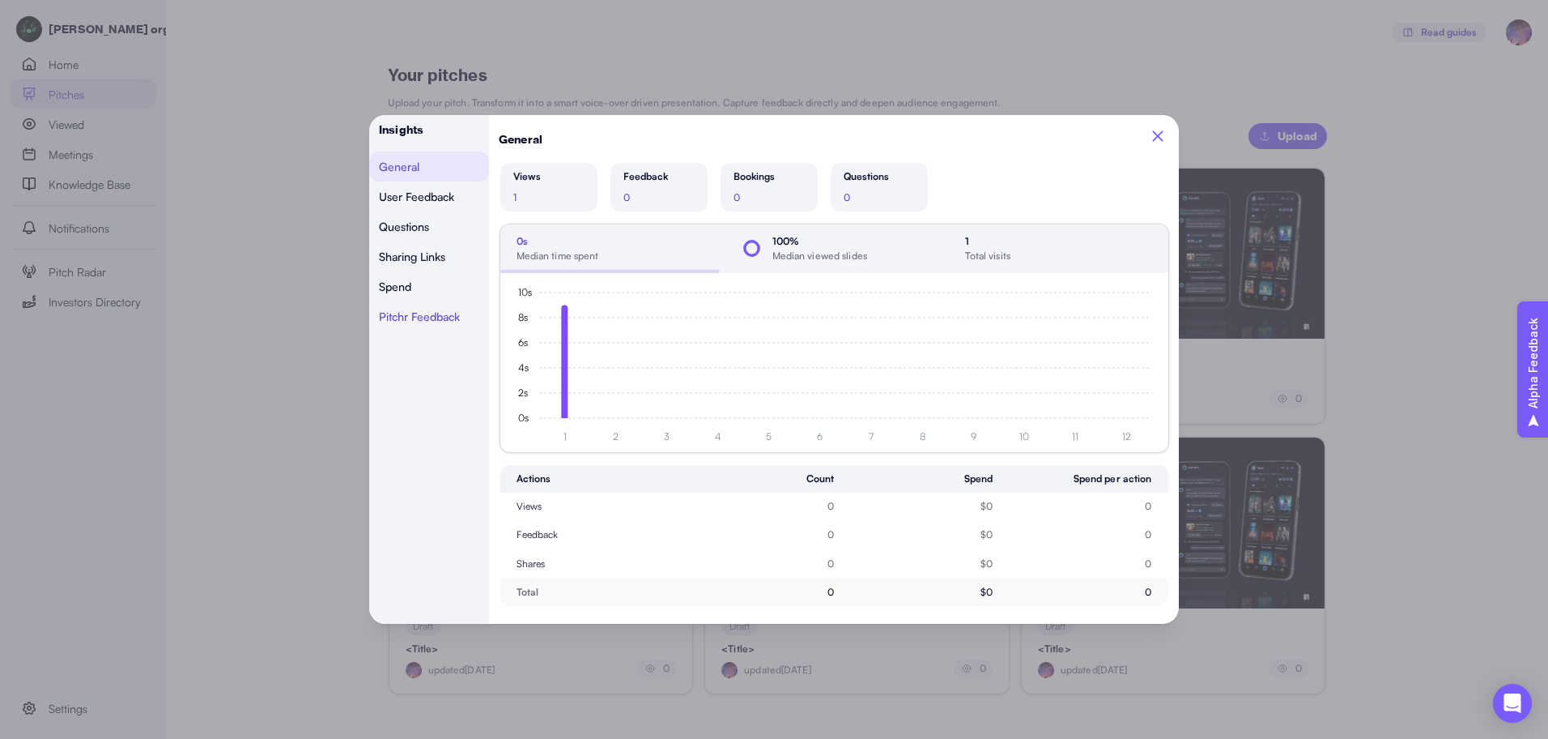
click at [415, 319] on span "Pitchr Feedback" at bounding box center [419, 315] width 81 height 11
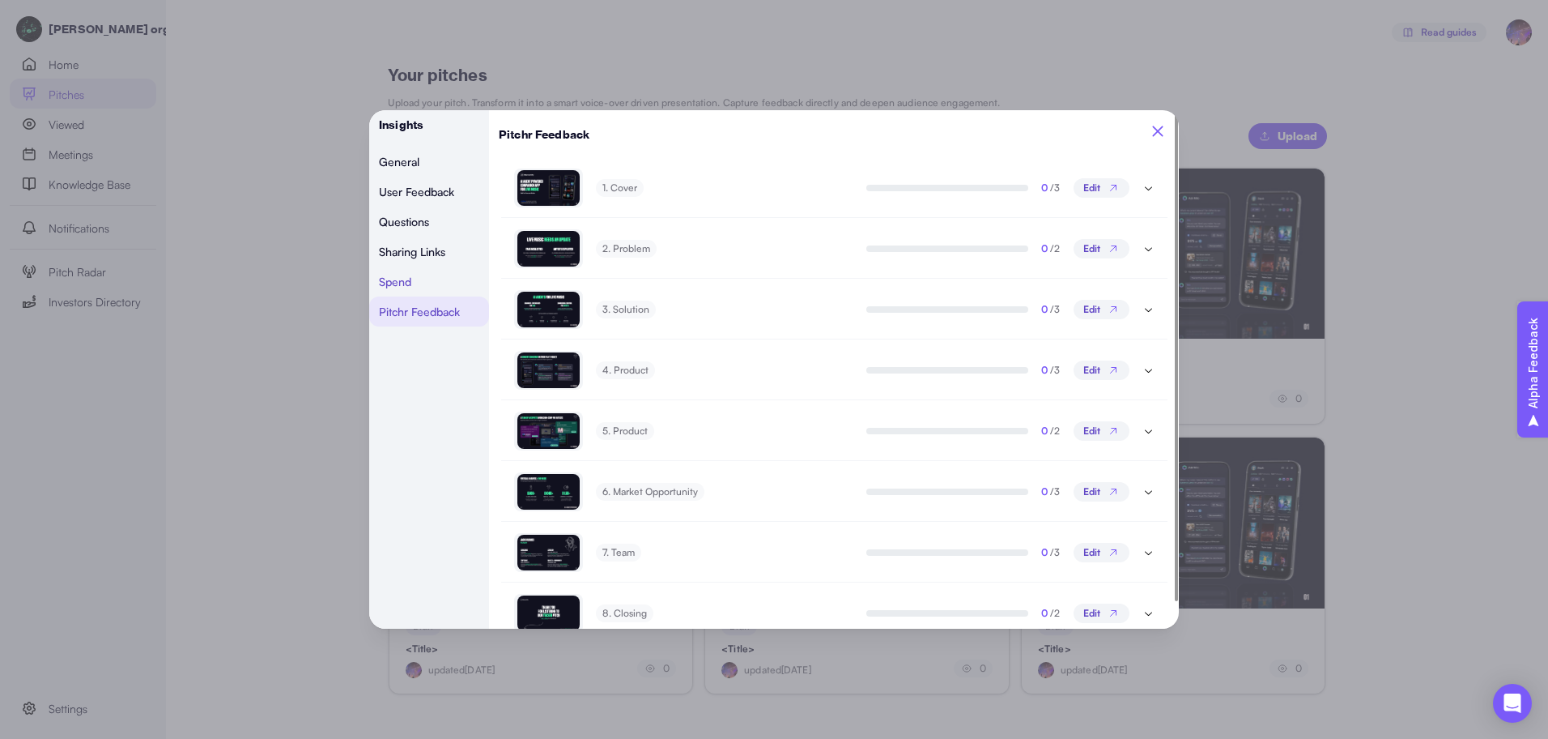
click at [411, 287] on span "Spend" at bounding box center [395, 281] width 32 height 11
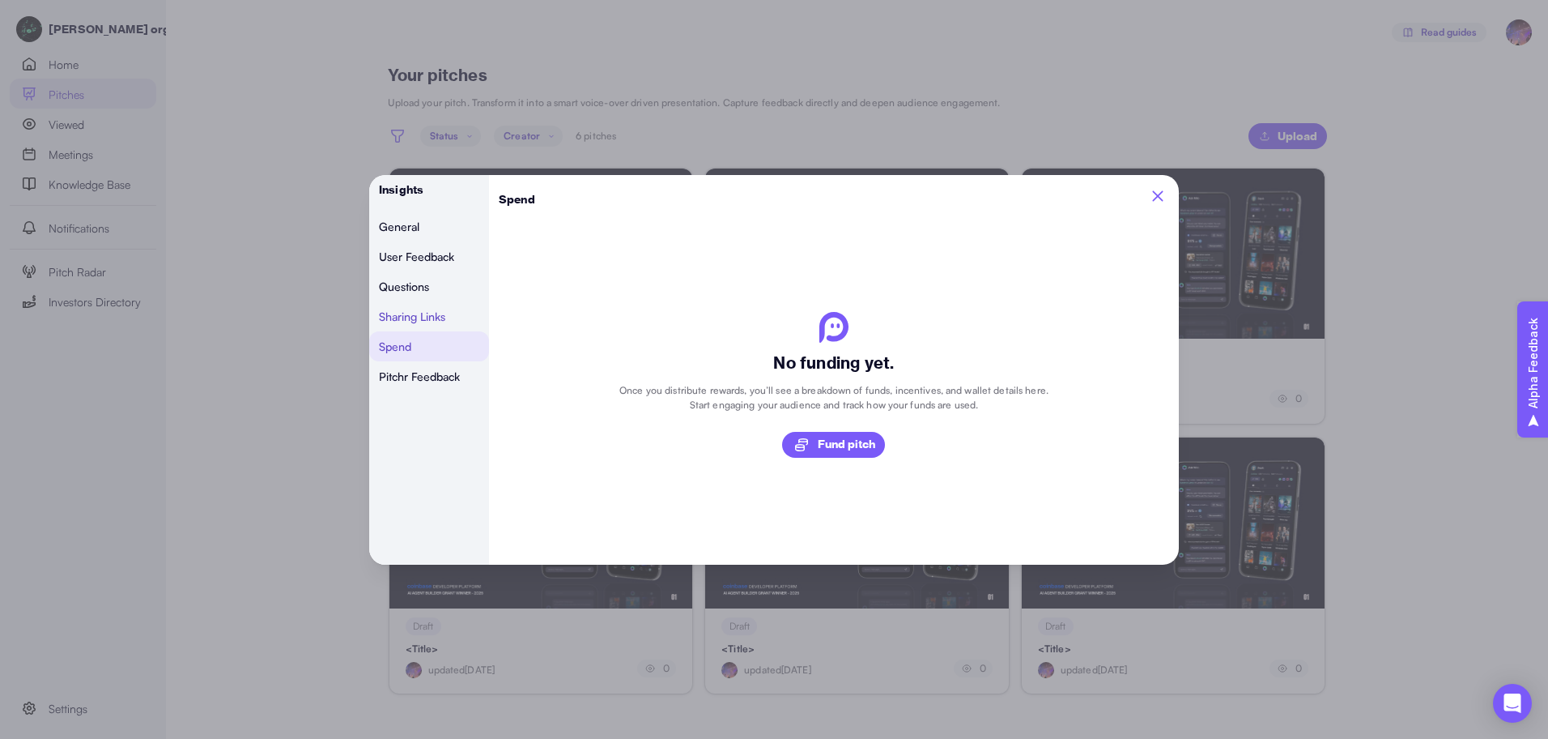
click at [428, 320] on span "Sharing Links" at bounding box center [412, 315] width 66 height 11
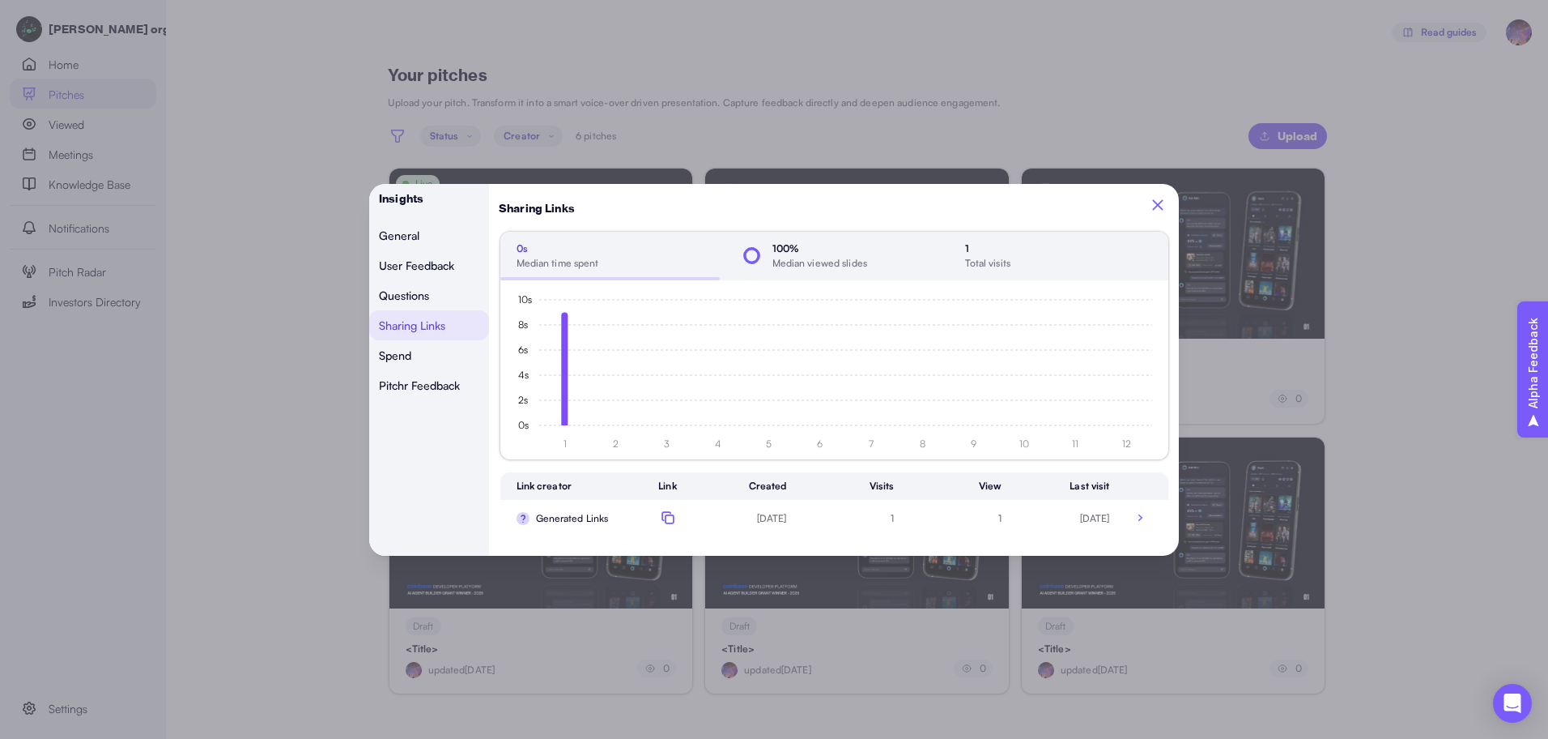
click at [1143, 521] on icon "button" at bounding box center [1140, 516] width 19 height 19
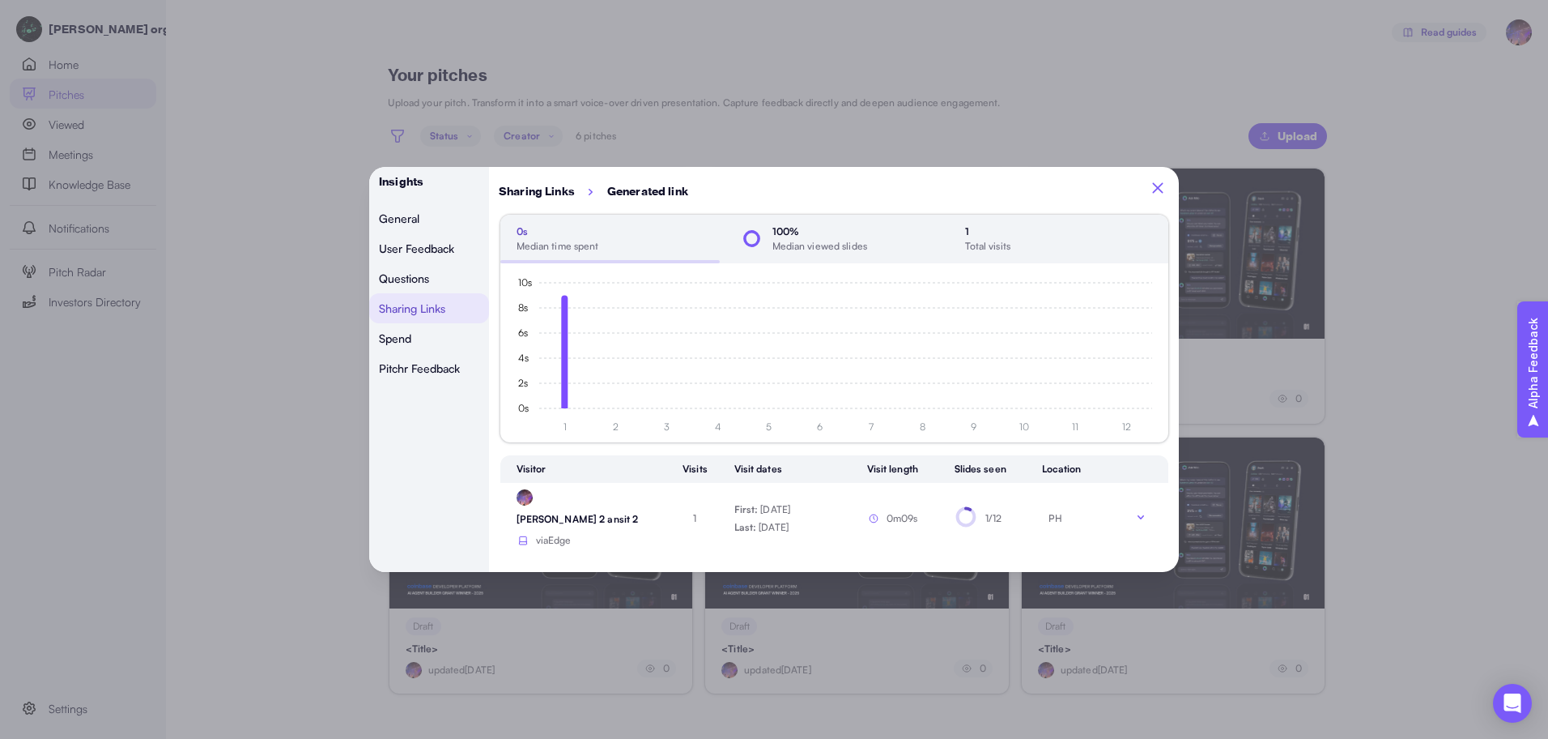
click at [1134, 513] on icon "button" at bounding box center [1140, 516] width 19 height 19
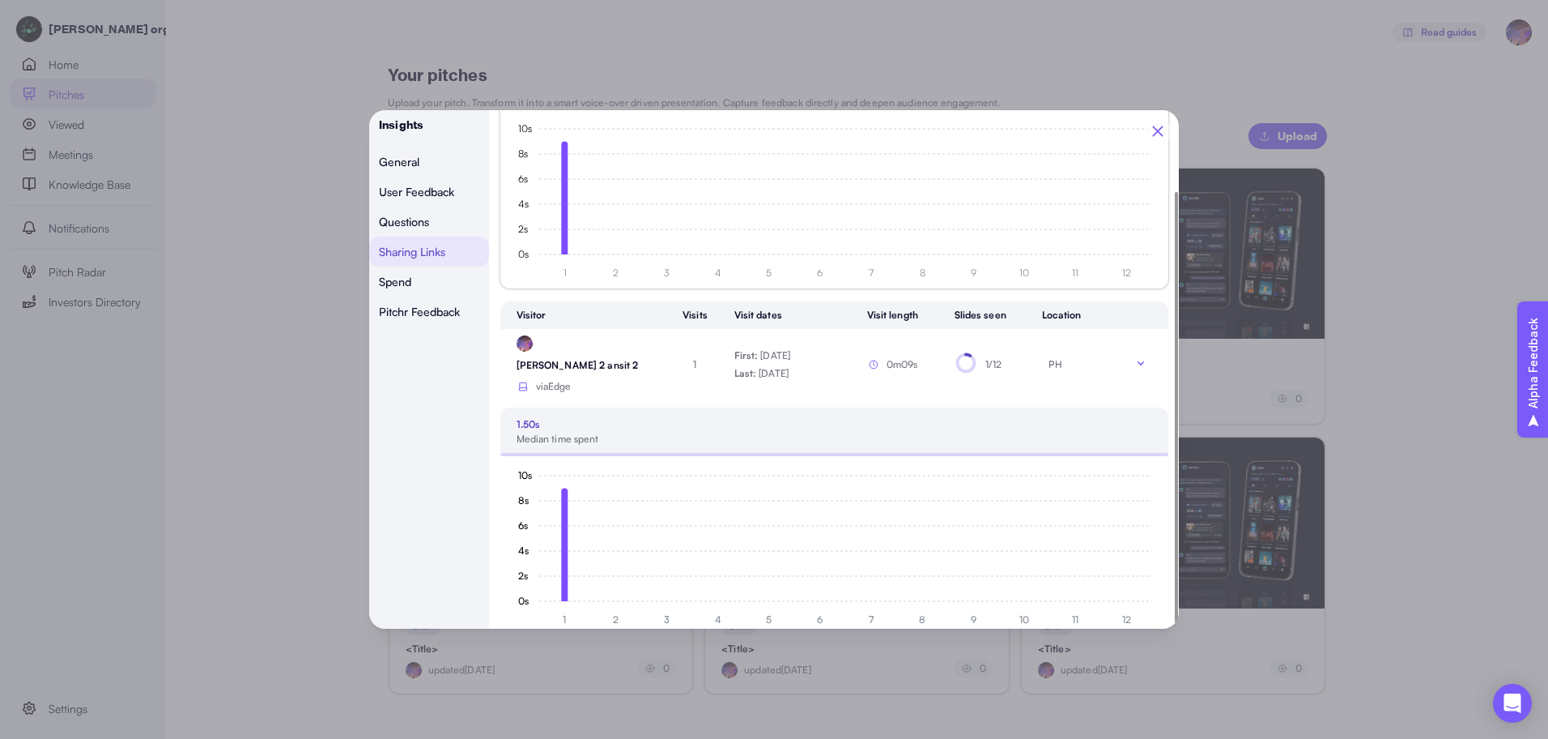
scroll to position [16, 0]
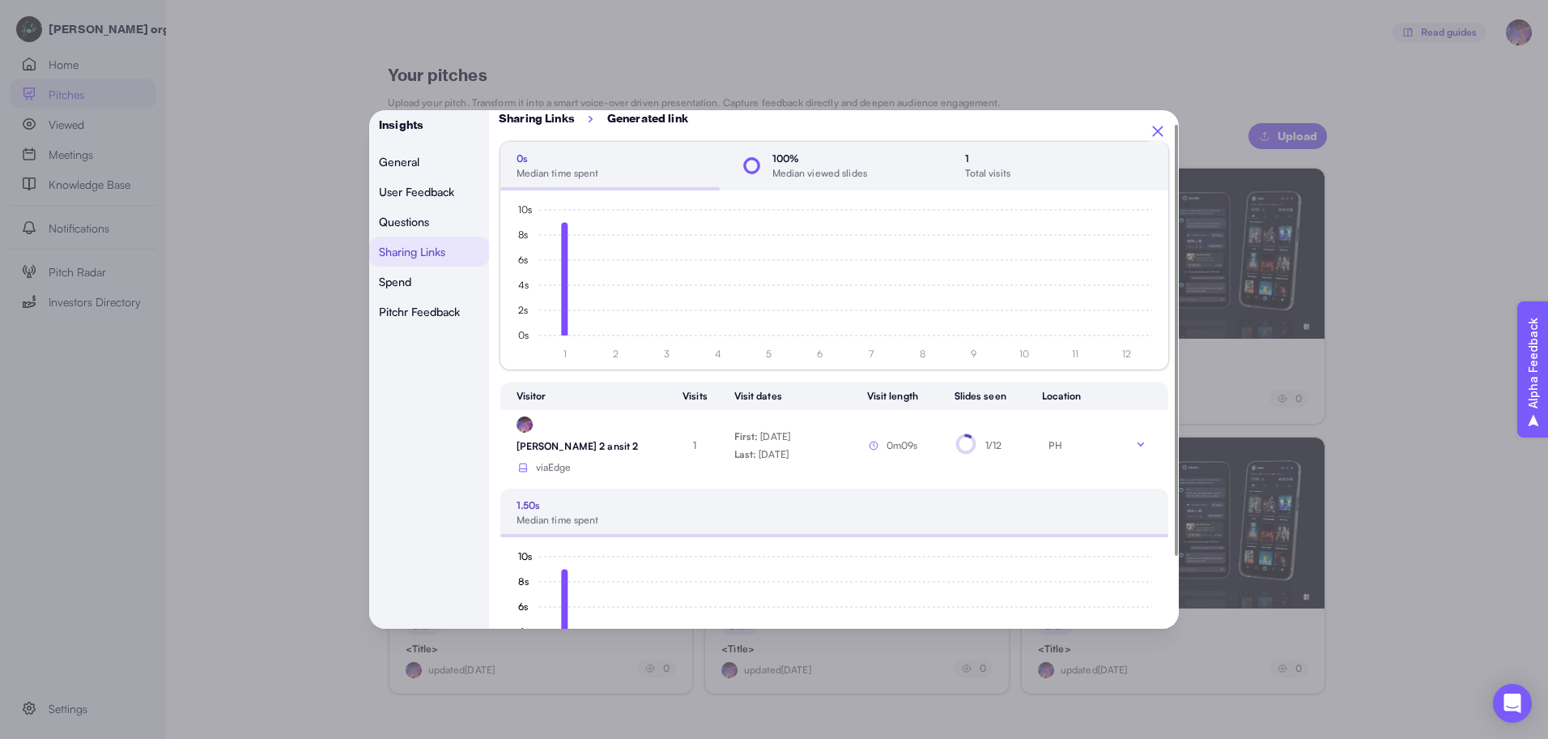
click at [1136, 435] on icon "button" at bounding box center [1140, 443] width 19 height 19
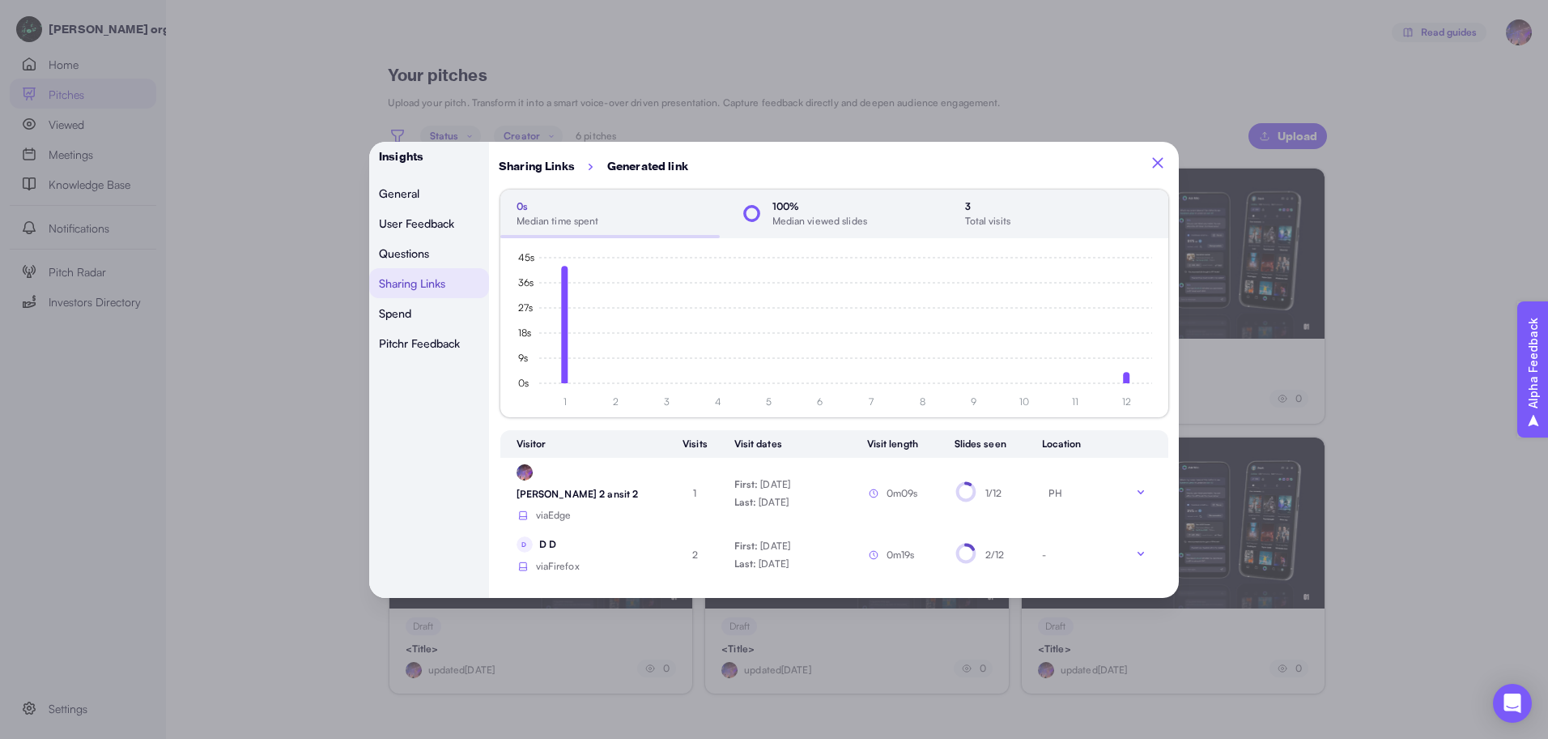
click at [1163, 171] on icon "button" at bounding box center [1158, 162] width 18 height 18
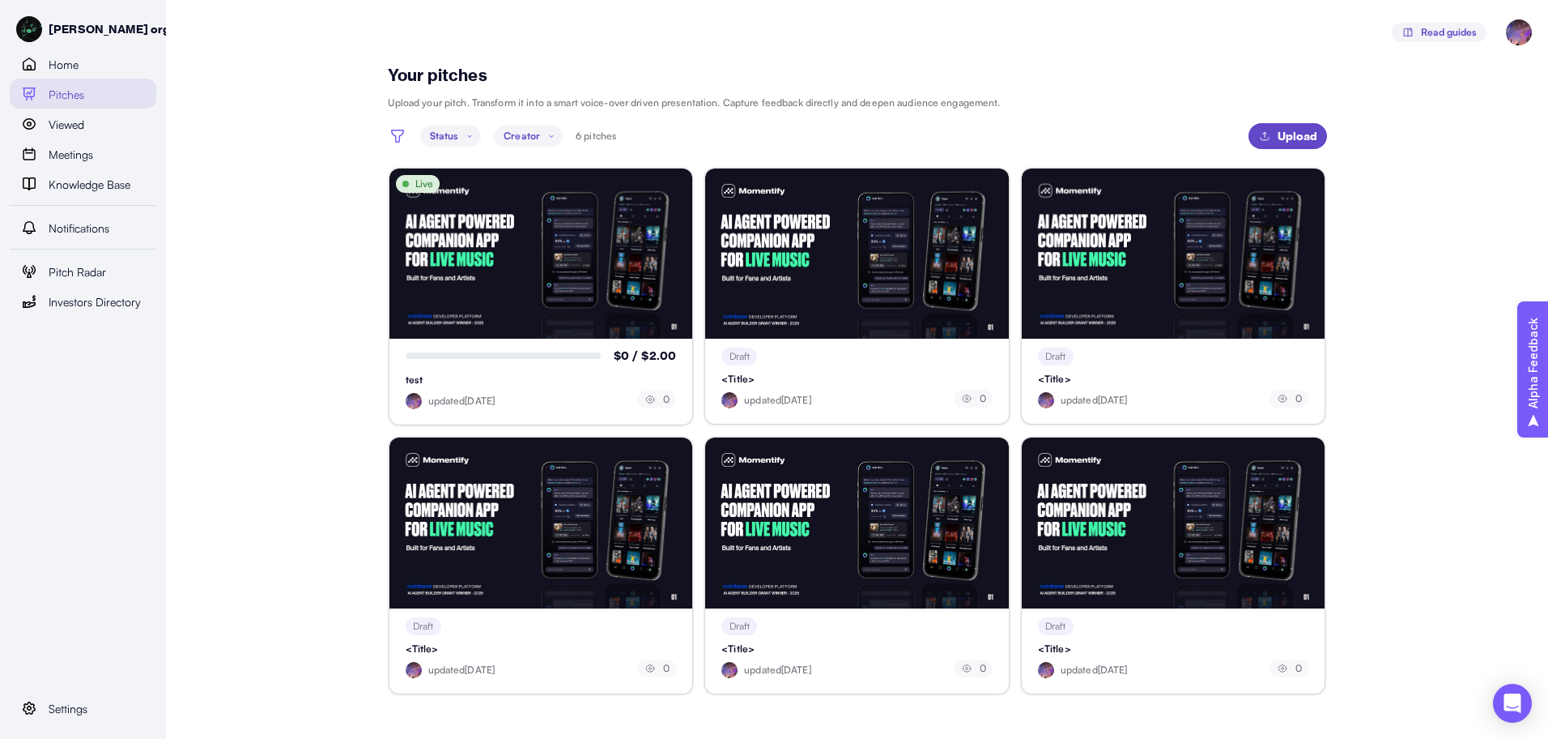
click at [1282, 143] on span "Upload" at bounding box center [1298, 136] width 40 height 26
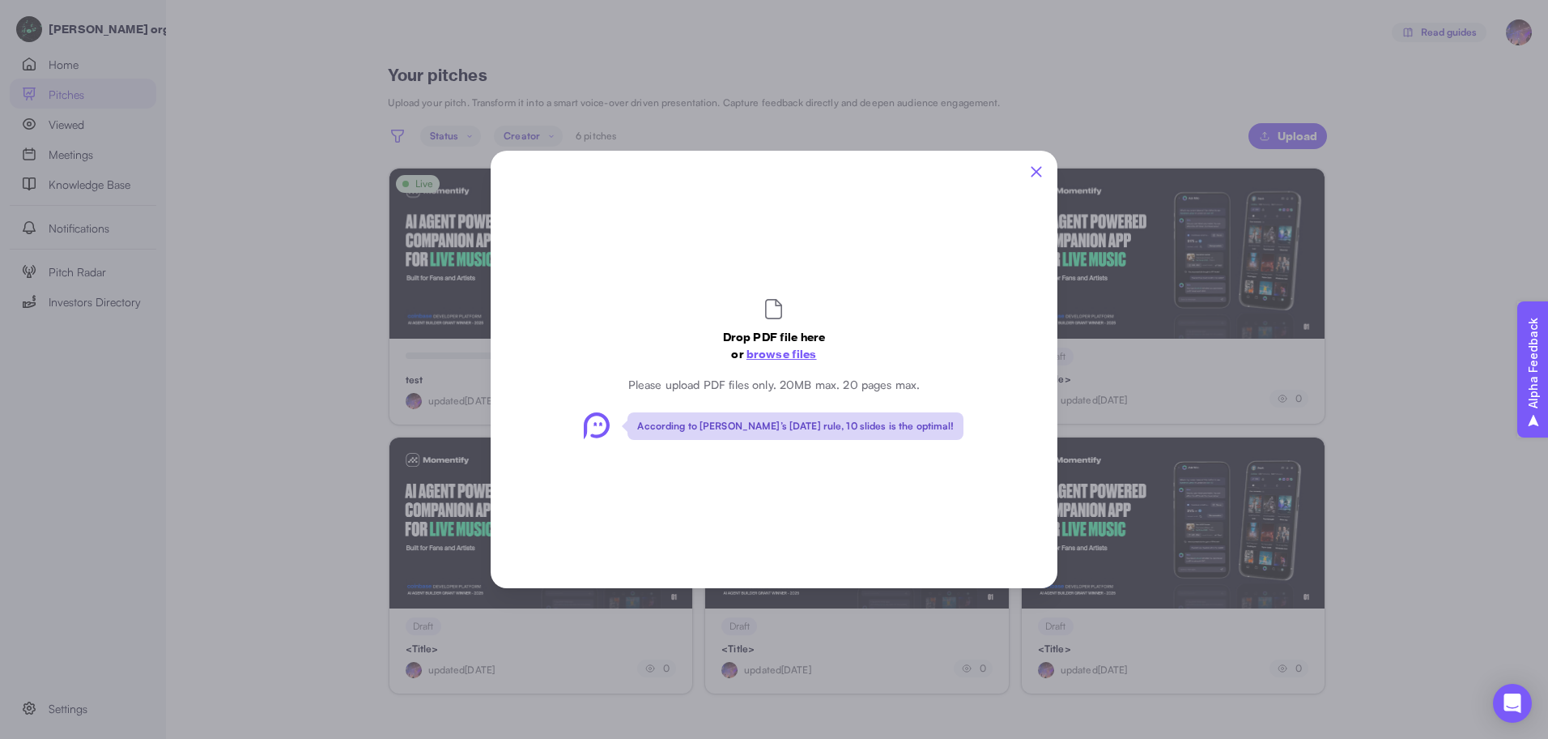
click at [766, 351] on span "browse files" at bounding box center [782, 354] width 70 height 15
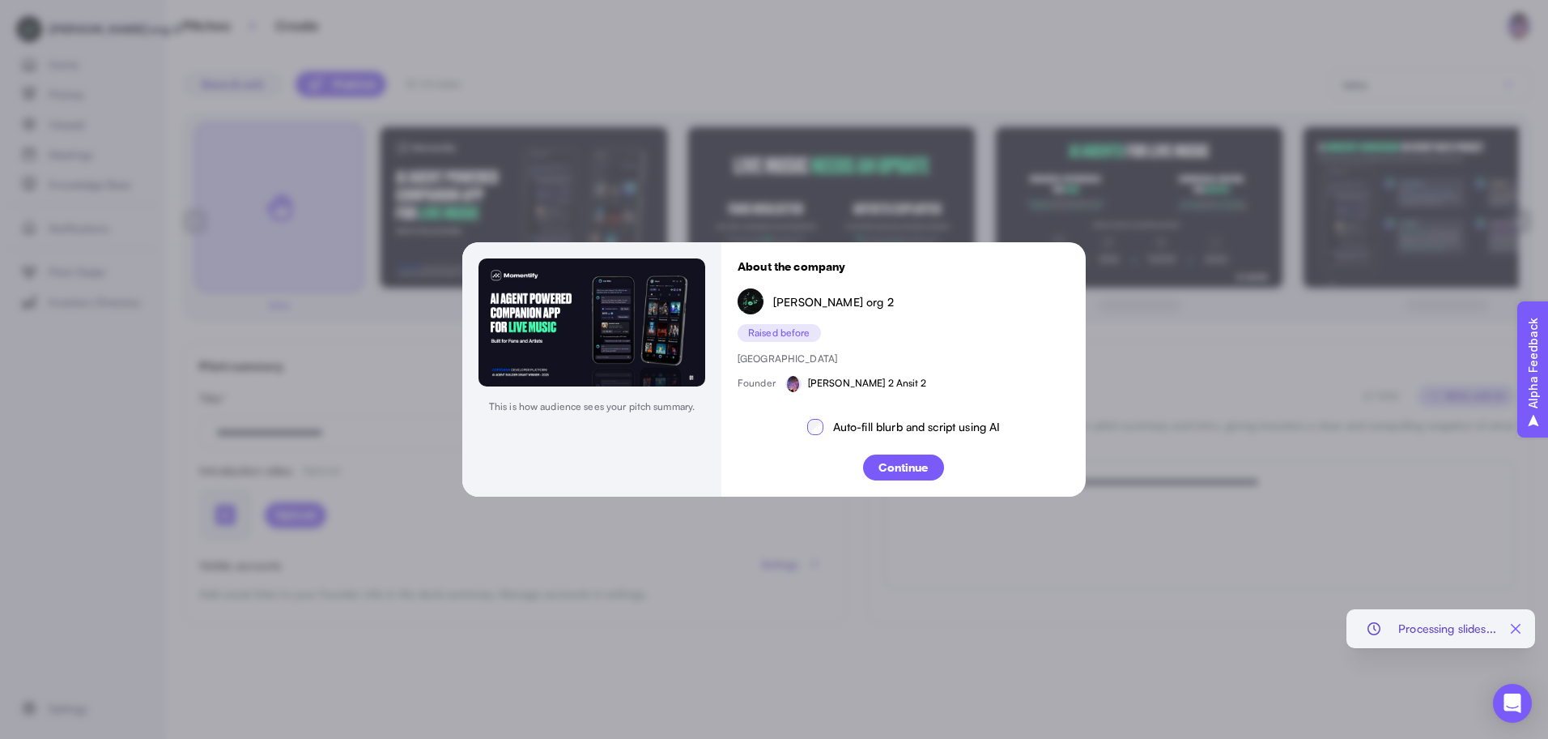
click at [888, 466] on p "Continue" at bounding box center [903, 467] width 49 height 17
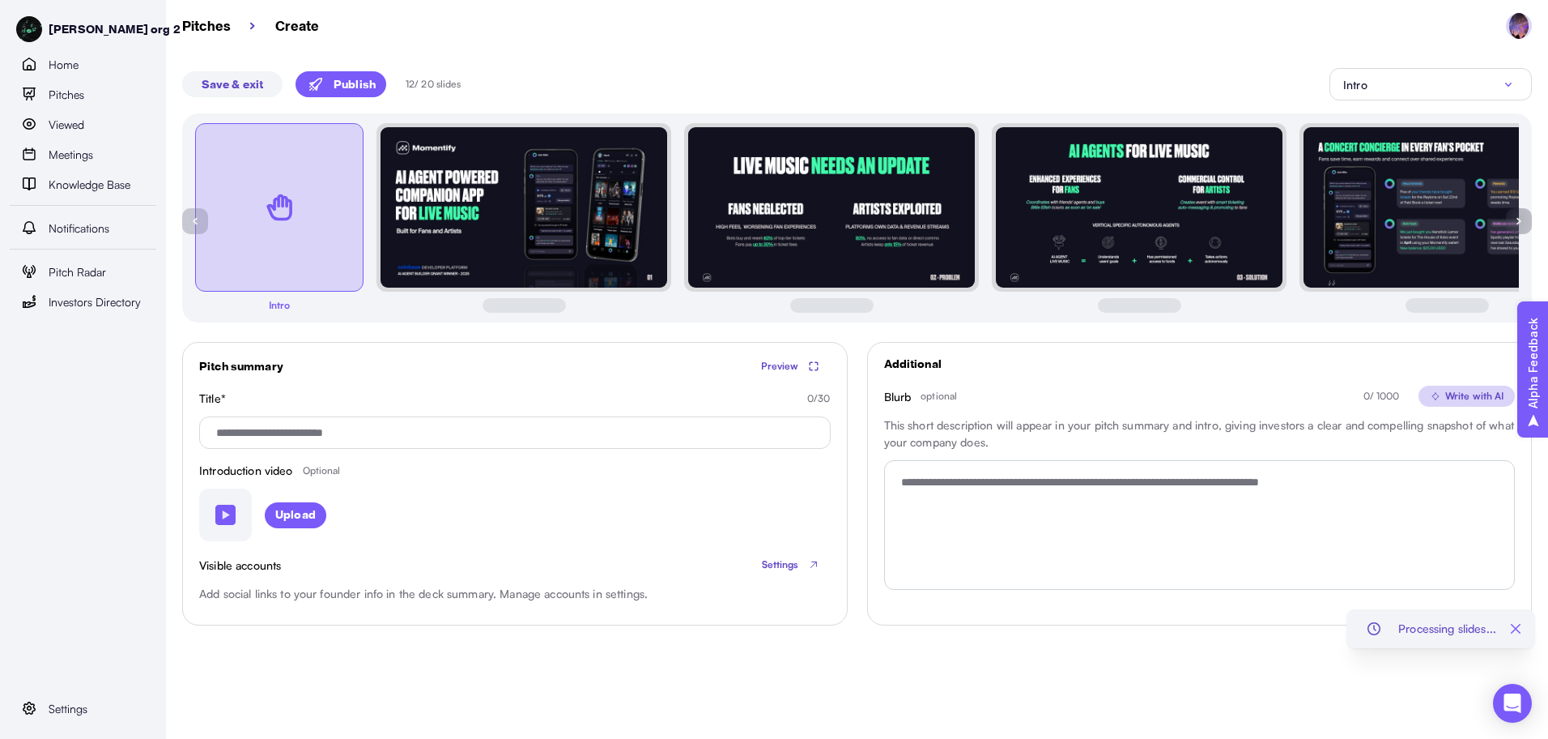
click at [1369, 91] on div "Intro" at bounding box center [1430, 84] width 175 height 19
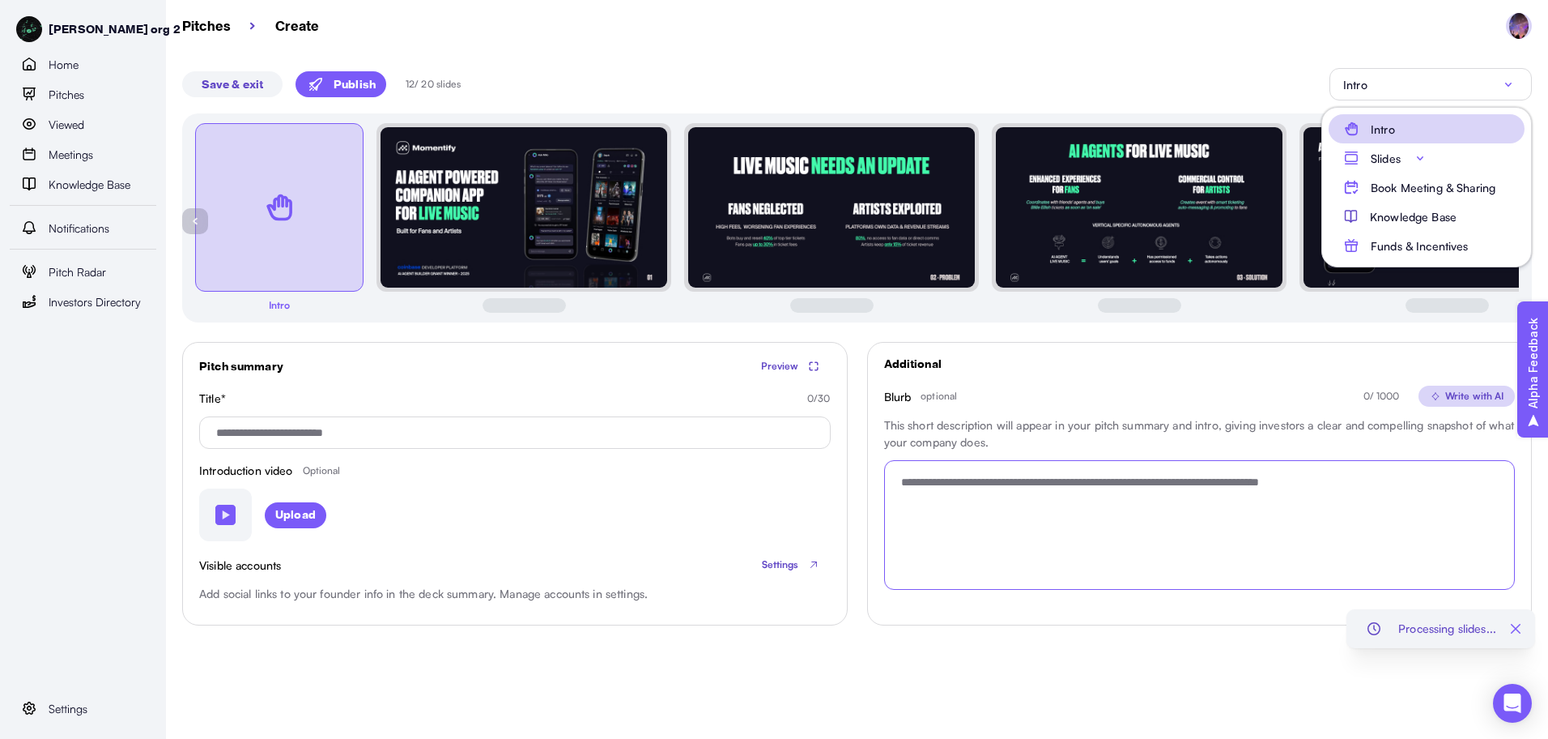
click at [995, 543] on textarea "Blurb optional 0 / 1000 Write with AI This short description will appear in you…" at bounding box center [1200, 525] width 632 height 130
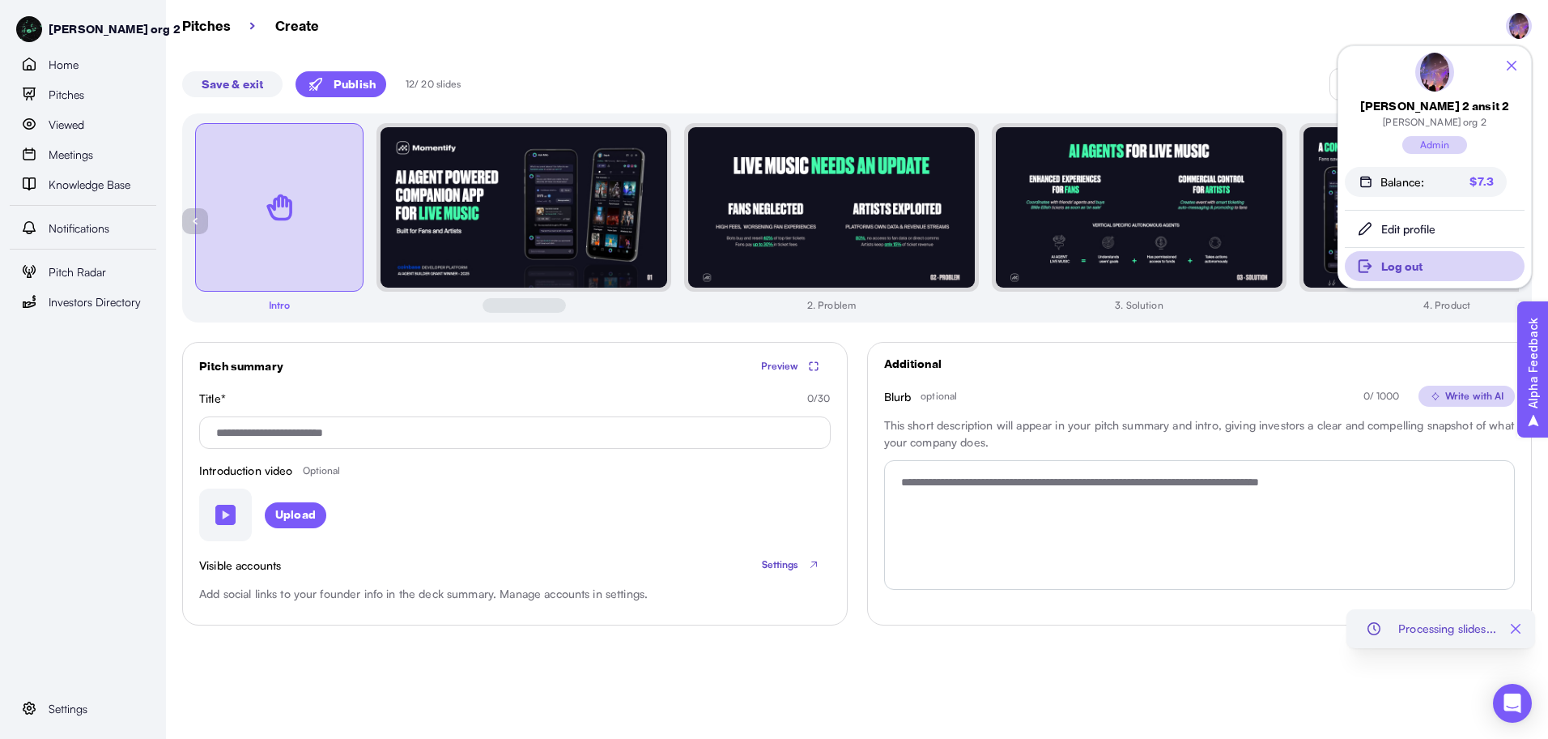
click at [1383, 263] on span "Log out" at bounding box center [1402, 266] width 41 height 28
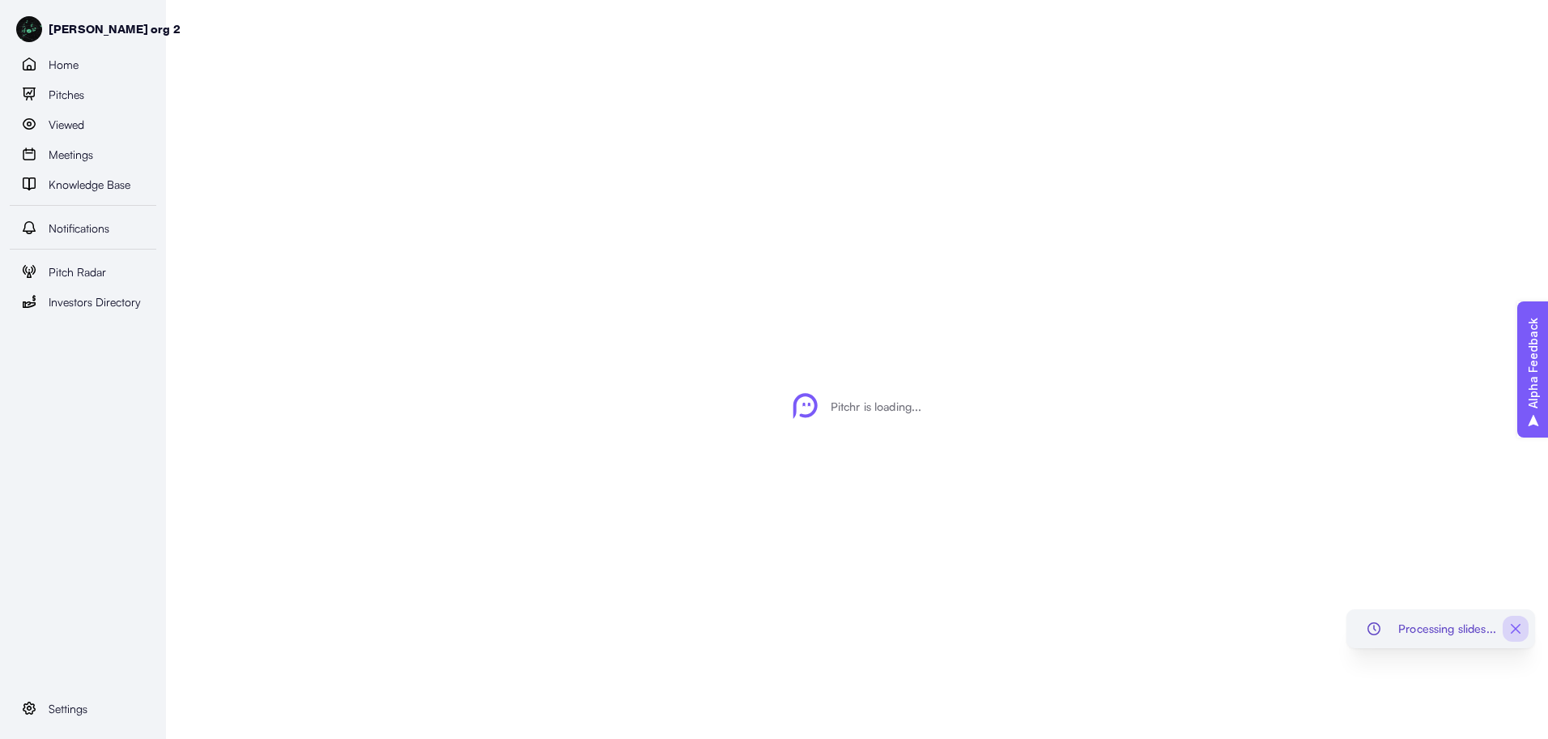
click at [1518, 629] on img "button" at bounding box center [1516, 628] width 26 height 26
